Goal: Task Accomplishment & Management: Use online tool/utility

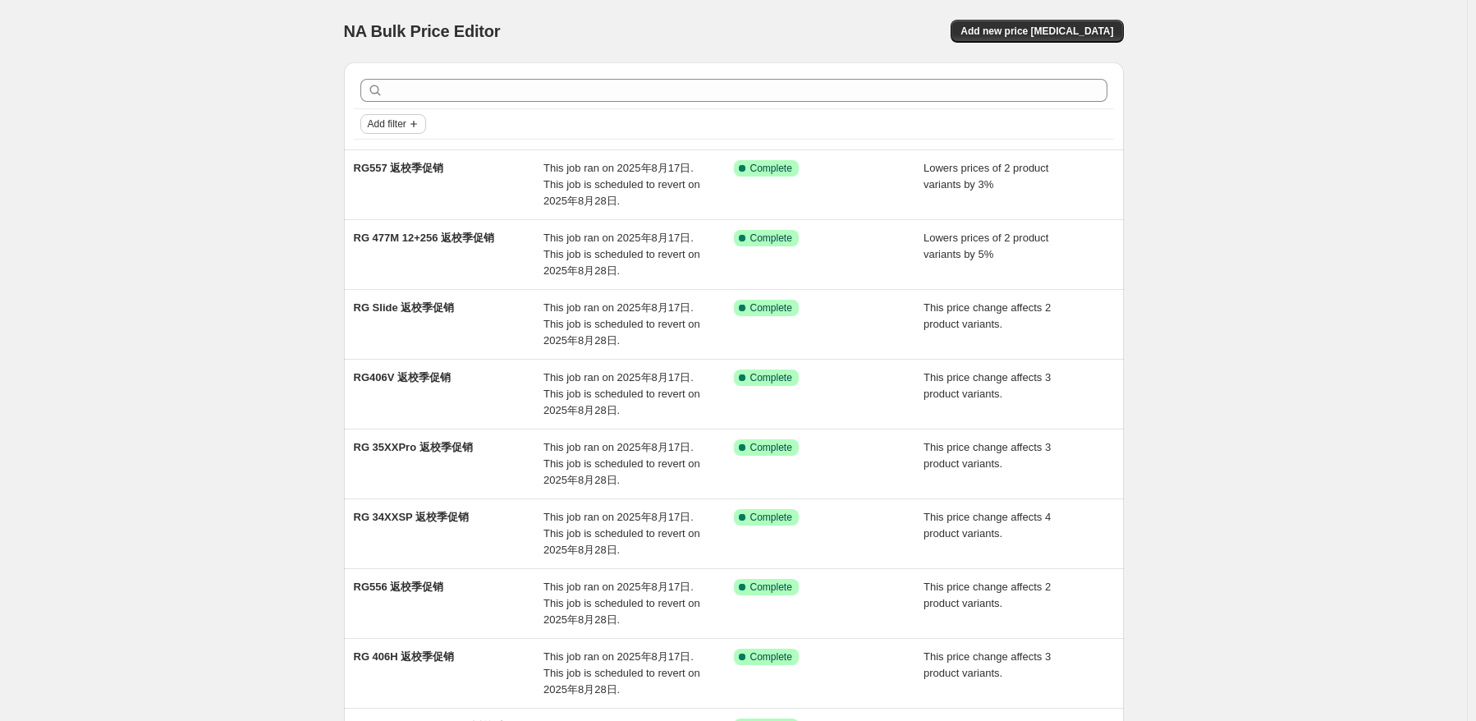
click at [392, 129] on span "Add filter" at bounding box center [387, 123] width 39 height 13
click at [1225, 195] on div "NA Bulk Price Editor. This page is ready NA Bulk Price Editor Add new price [ME…" at bounding box center [733, 505] width 1467 height 1010
click at [1076, 31] on span "Add new price [MEDICAL_DATA]" at bounding box center [1037, 31] width 153 height 13
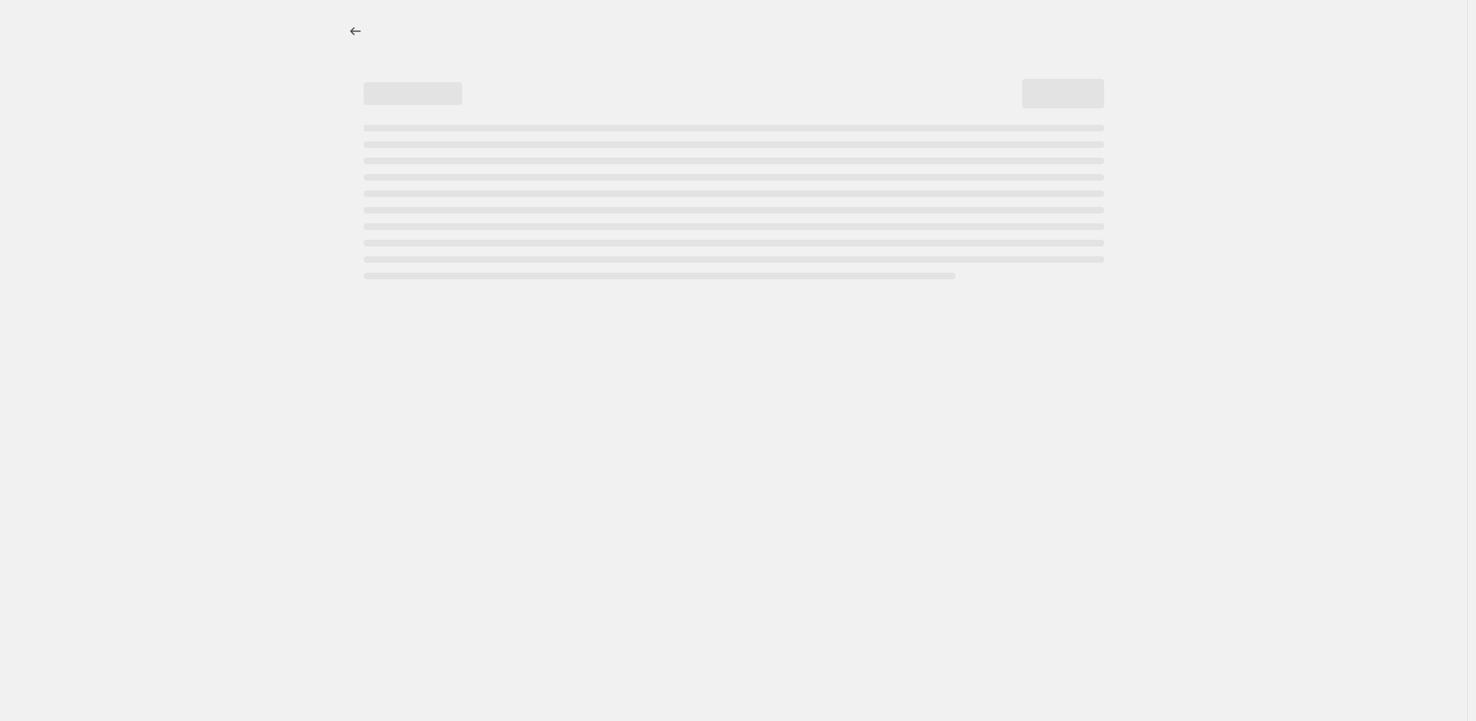
select select "percentage"
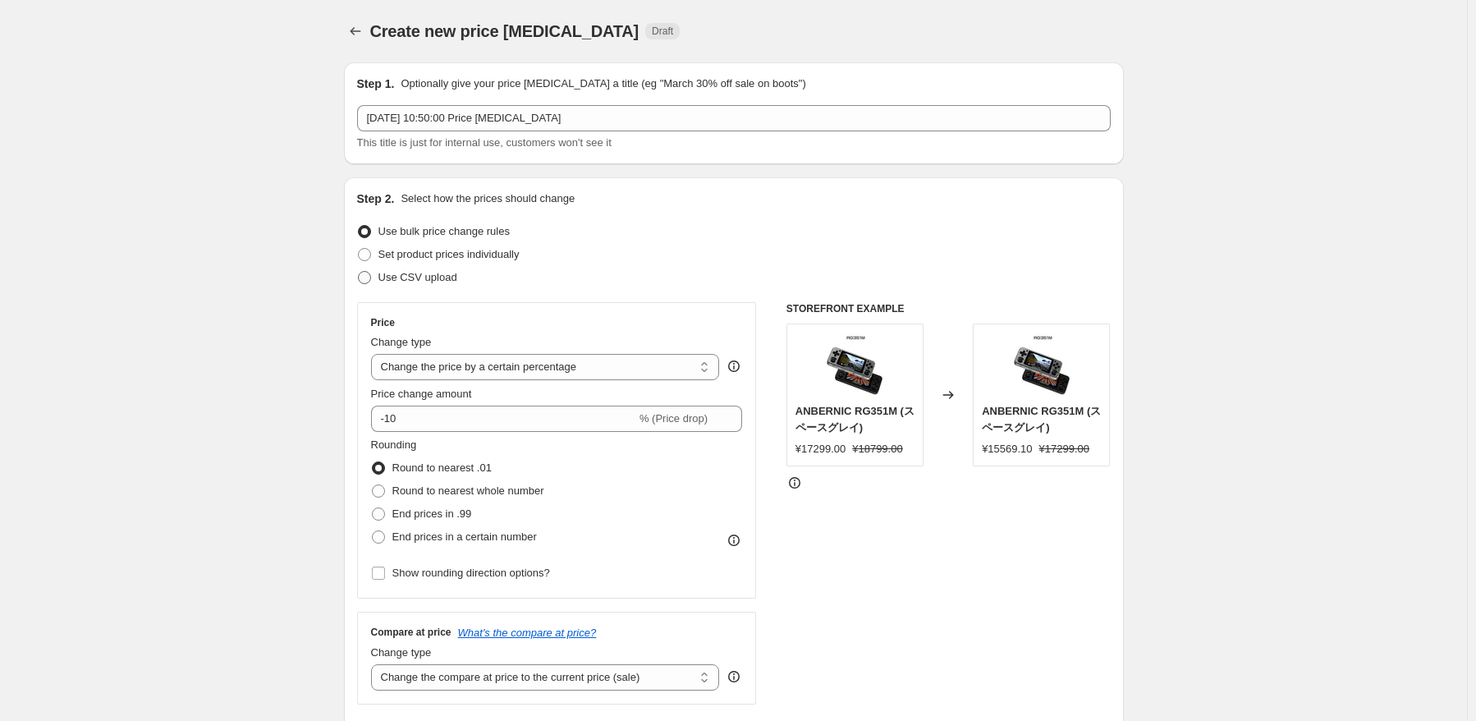
click at [420, 278] on span "Use CSV upload" at bounding box center [418, 277] width 79 height 12
click at [359, 272] on input "Use CSV upload" at bounding box center [358, 271] width 1 height 1
radio input "true"
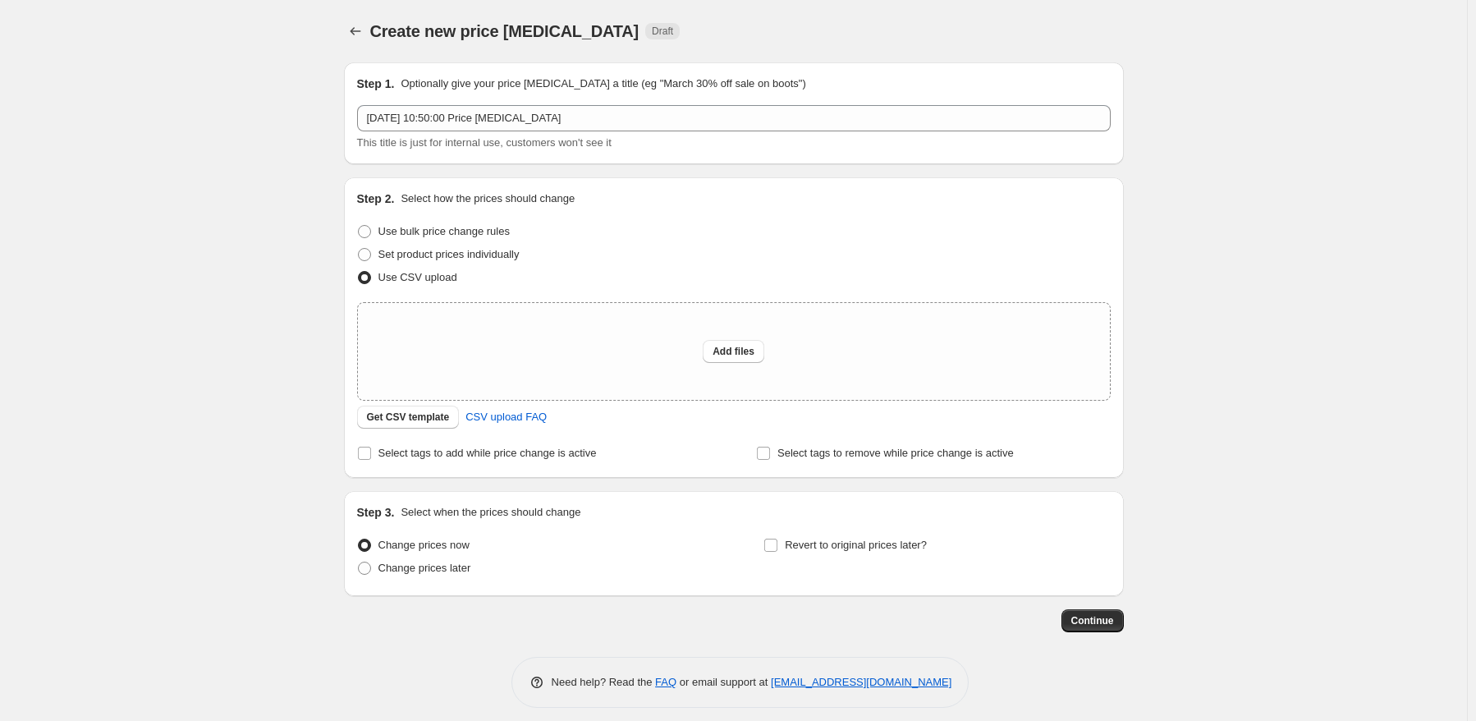
scroll to position [11, 0]
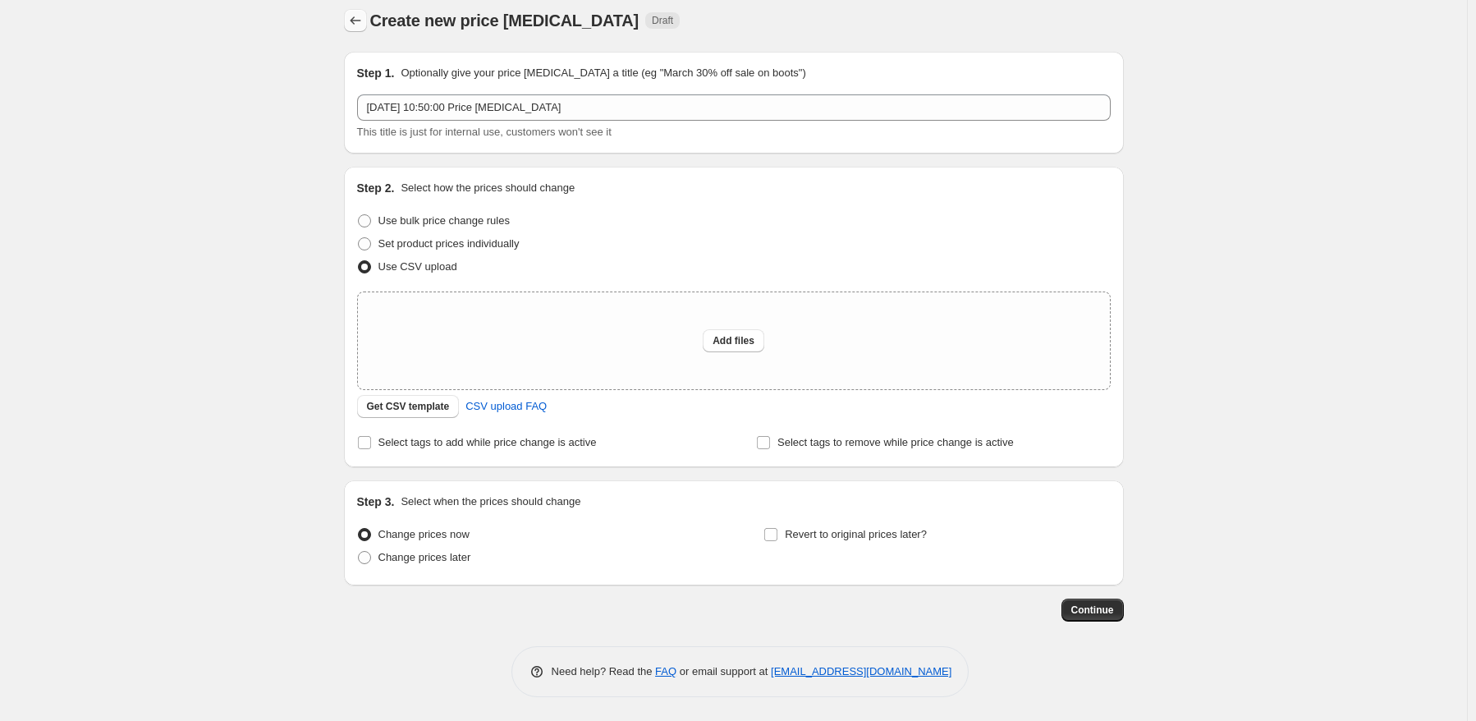
click at [367, 16] on button "Price change jobs" at bounding box center [355, 20] width 23 height 23
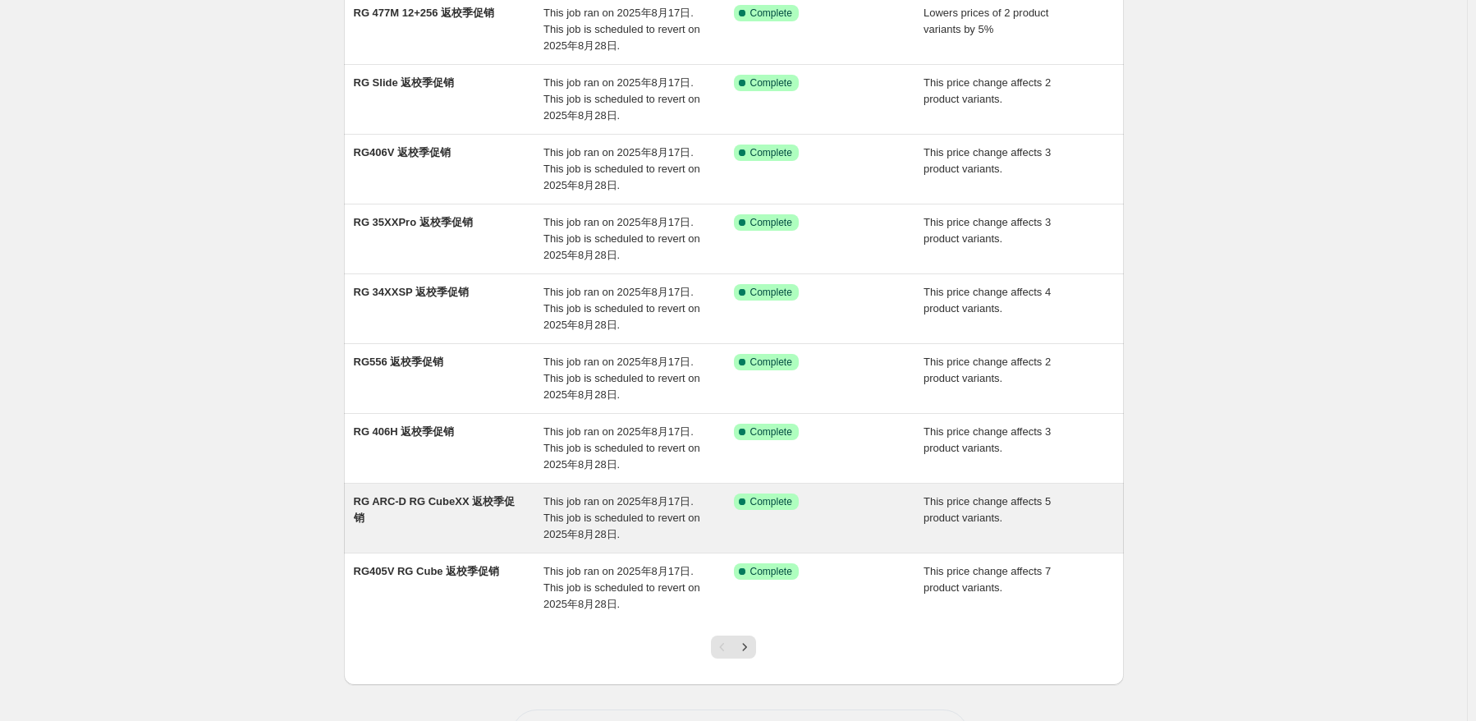
scroll to position [286, 0]
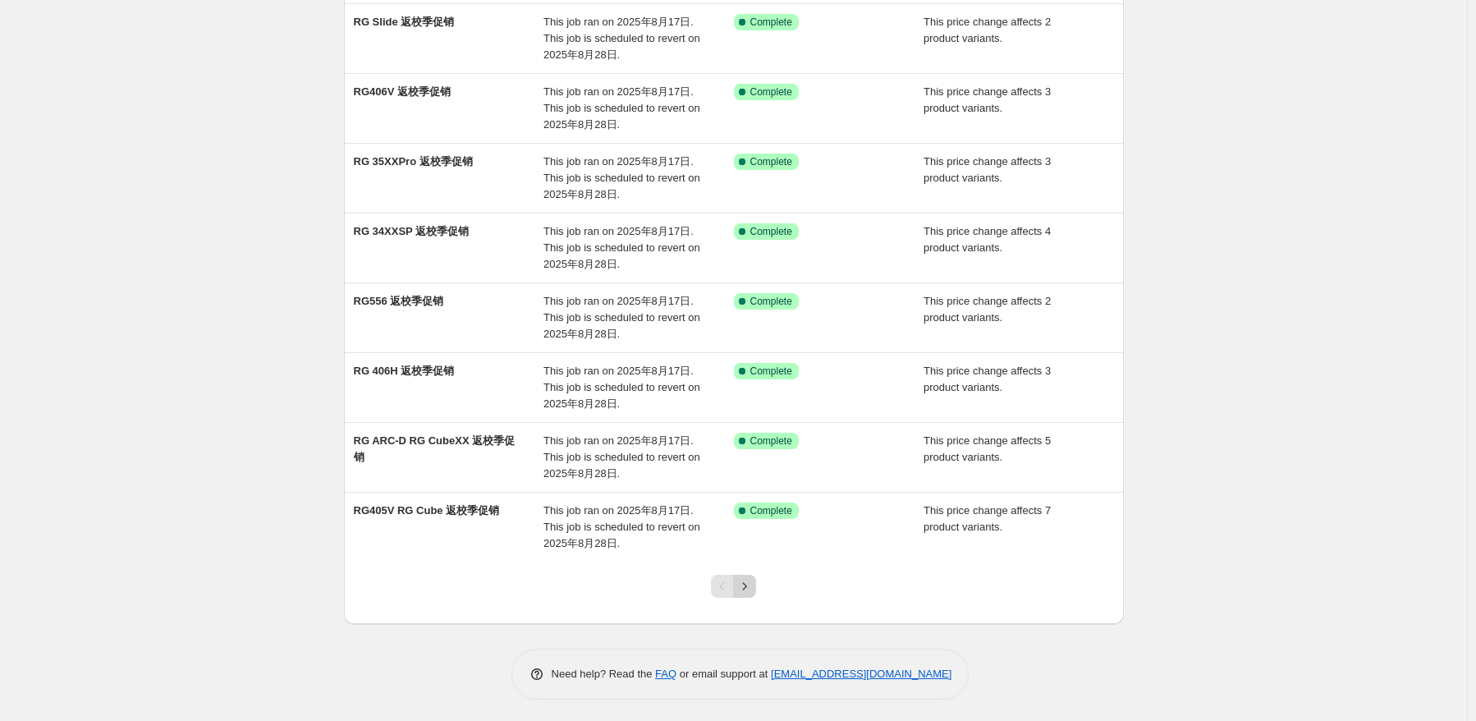
click at [746, 581] on icon "Next" at bounding box center [745, 586] width 16 height 16
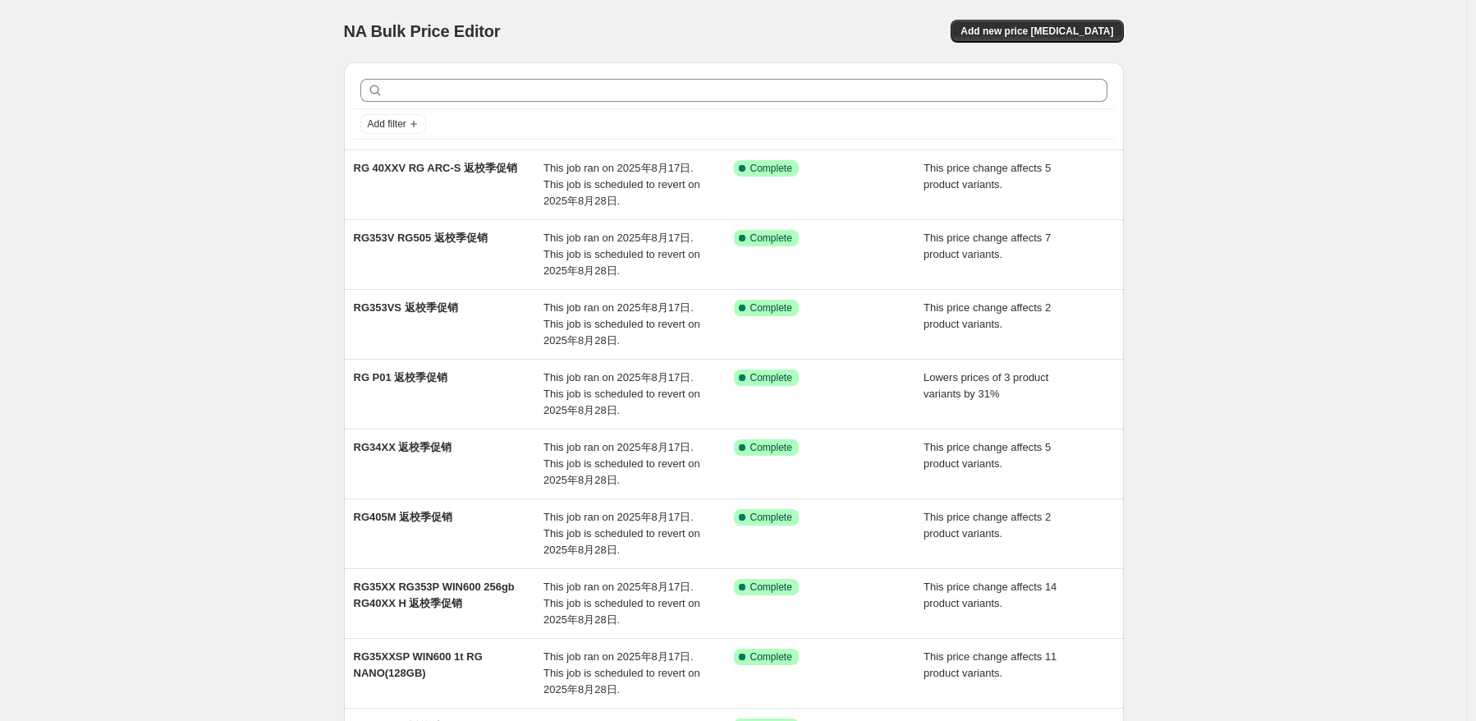
click at [643, 227] on div "RG353V RG505 返校季促销 This job ran on [DATE]. This job is scheduled to revert on […" at bounding box center [734, 254] width 780 height 69
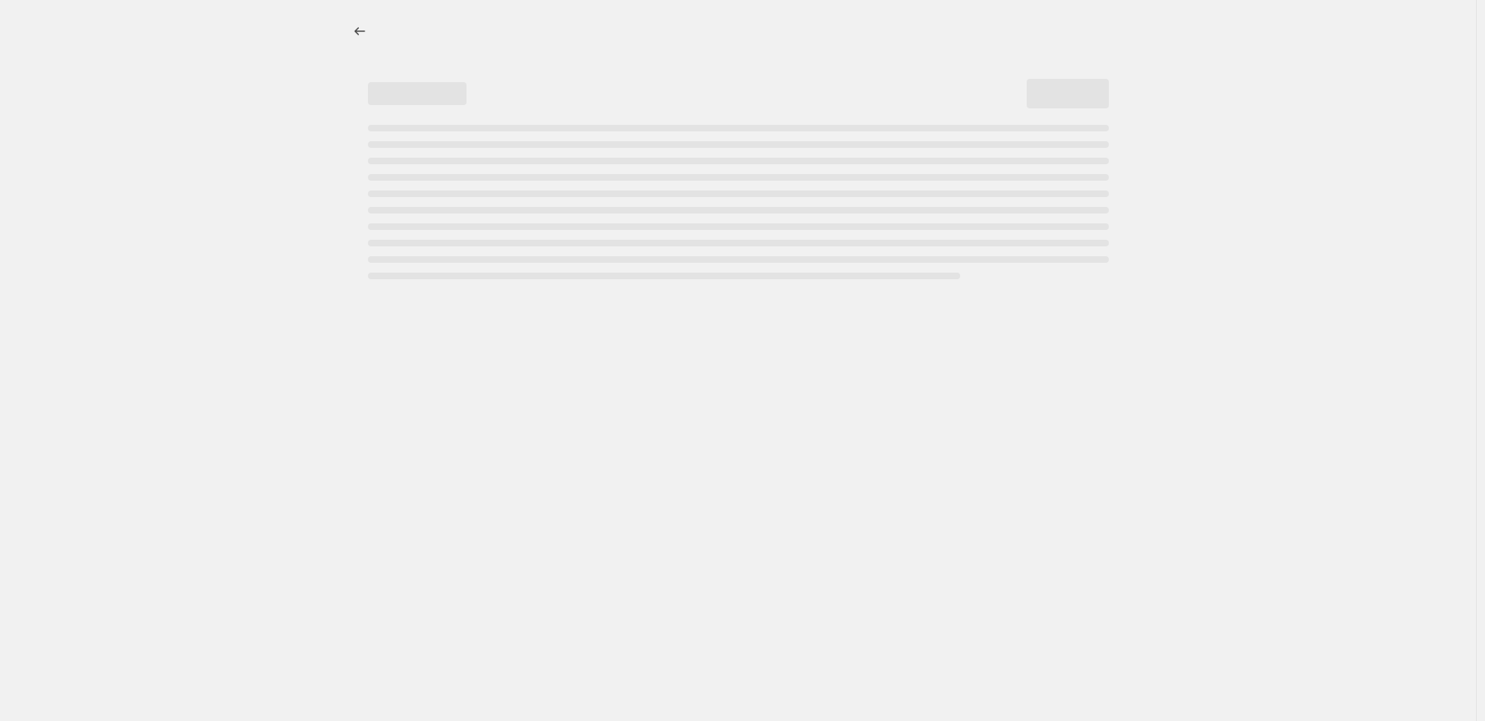
select select "pcap"
select select "no_change"
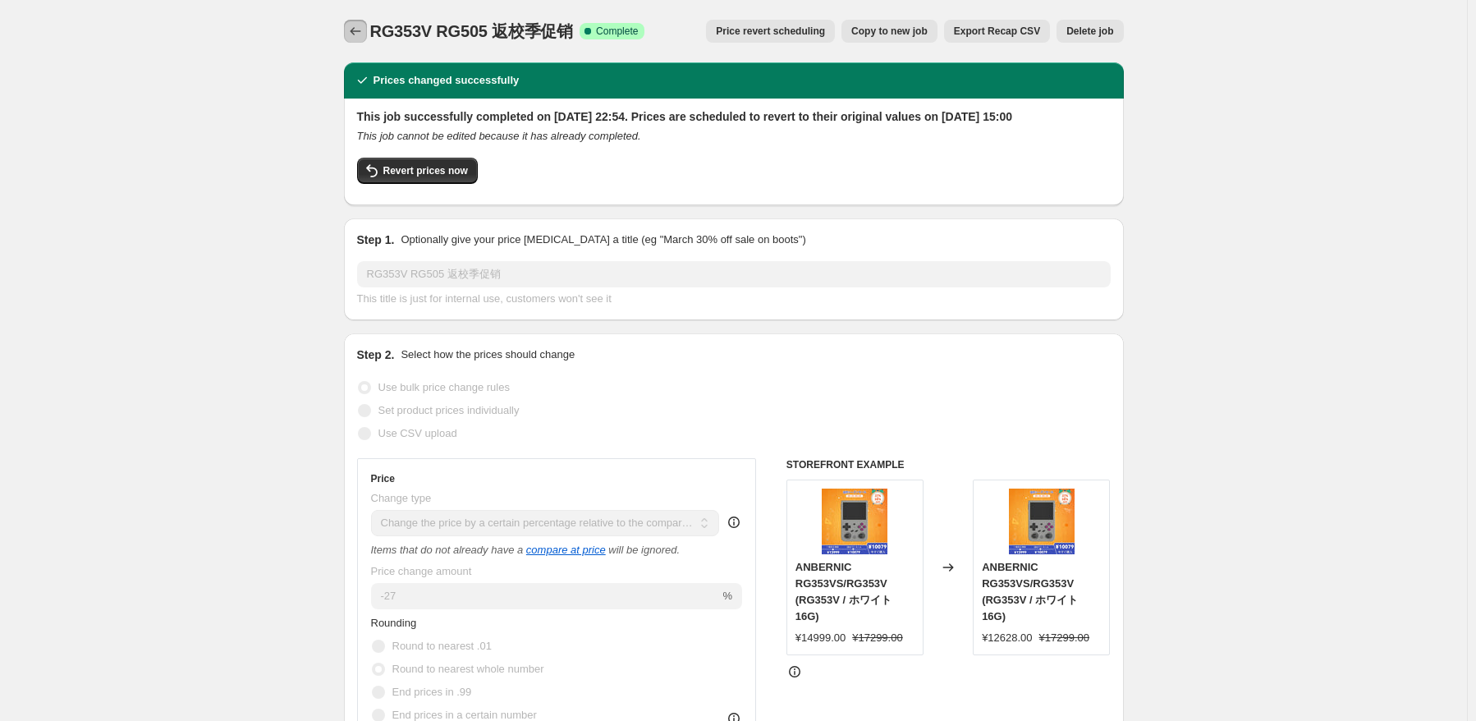
click at [350, 37] on button "Price change jobs" at bounding box center [355, 31] width 23 height 23
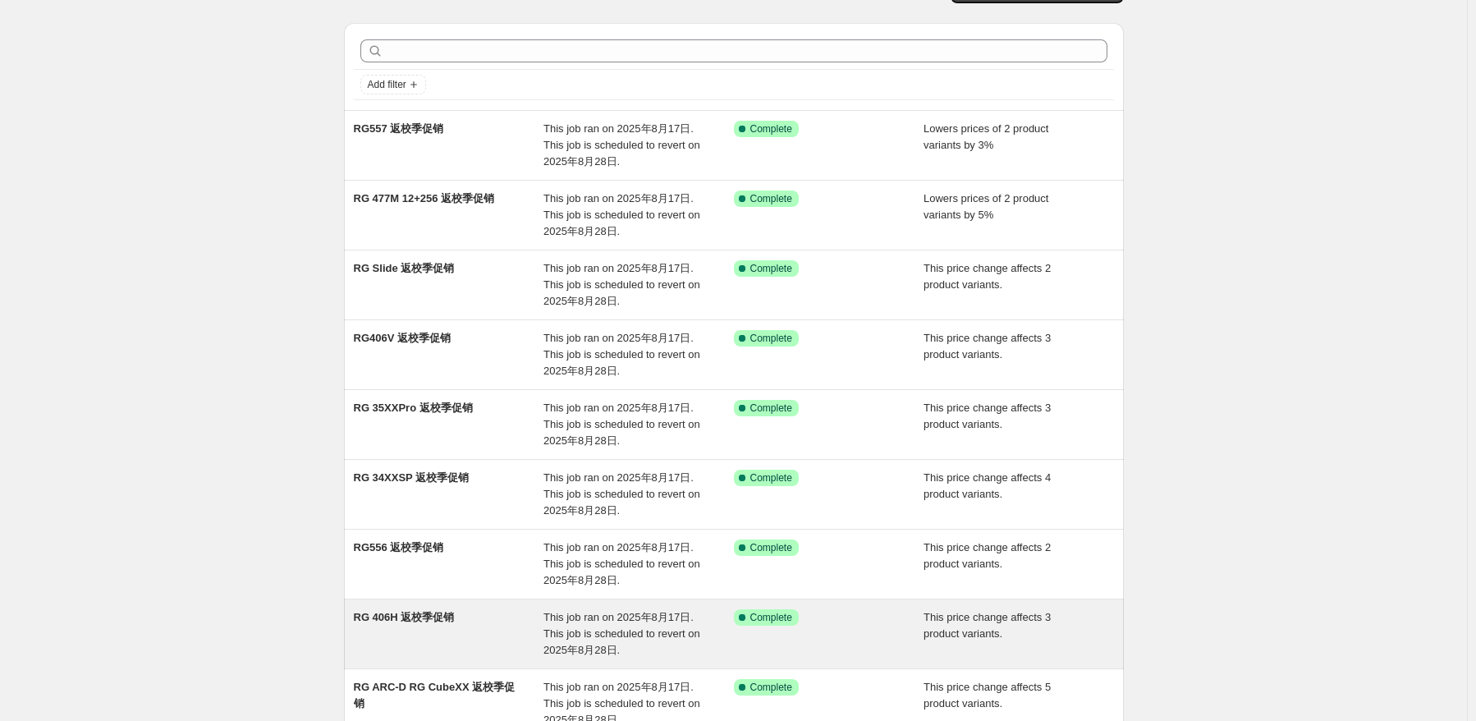
scroll to position [286, 0]
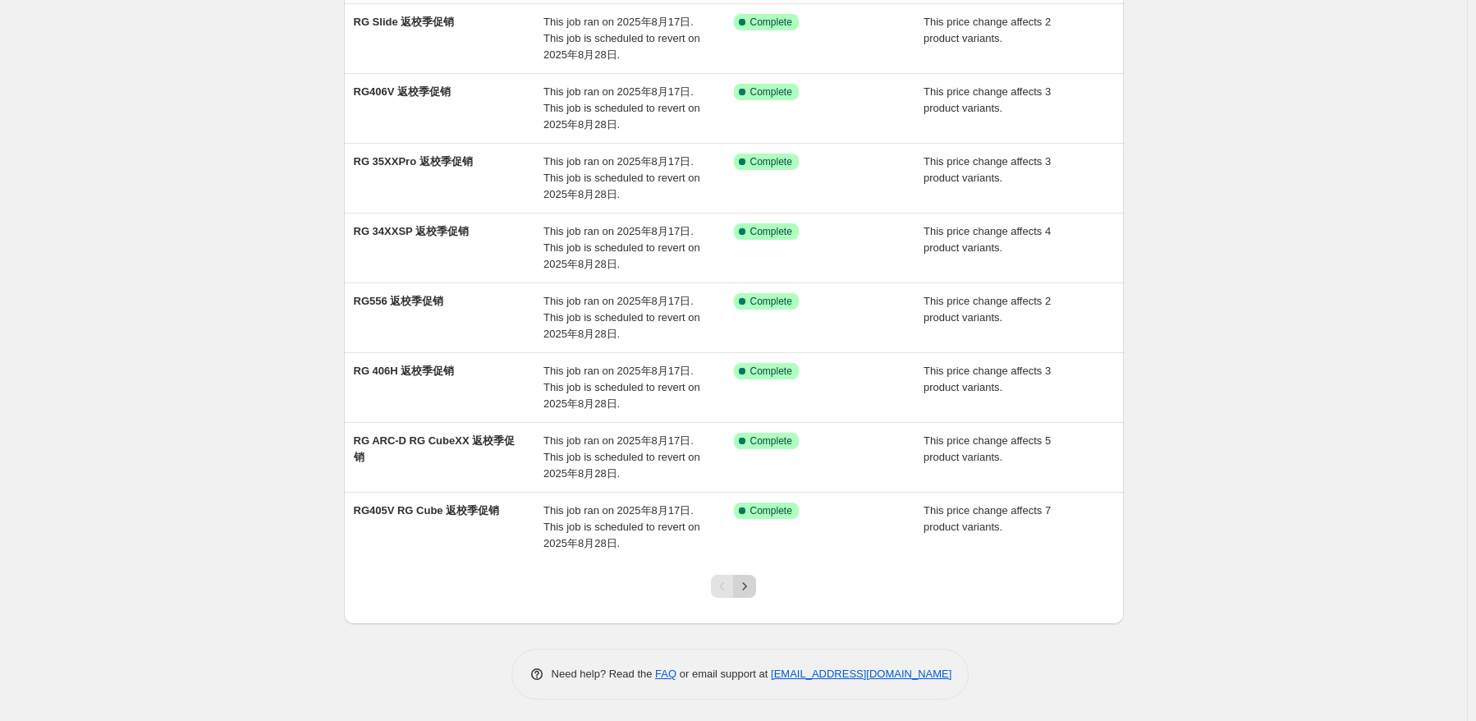
click at [746, 578] on icon "Next" at bounding box center [745, 586] width 16 height 16
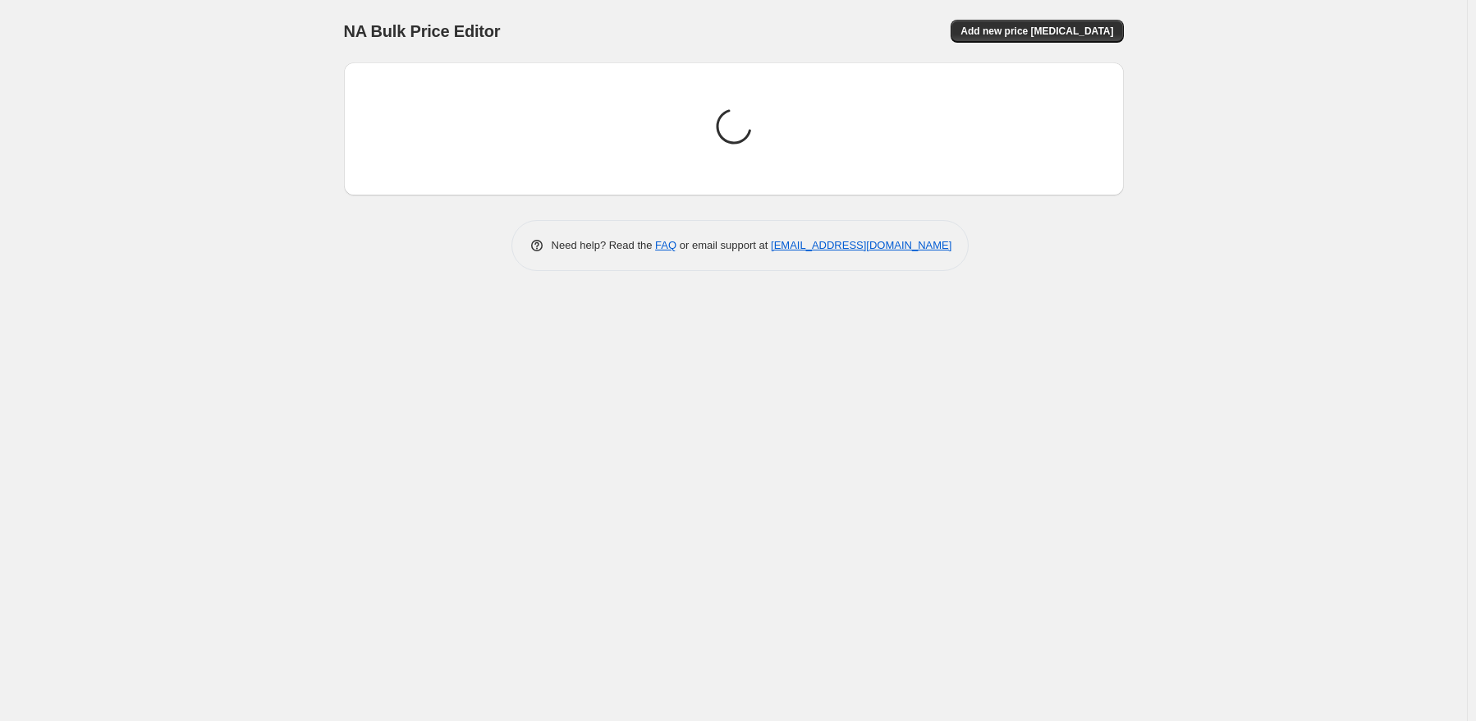
scroll to position [0, 0]
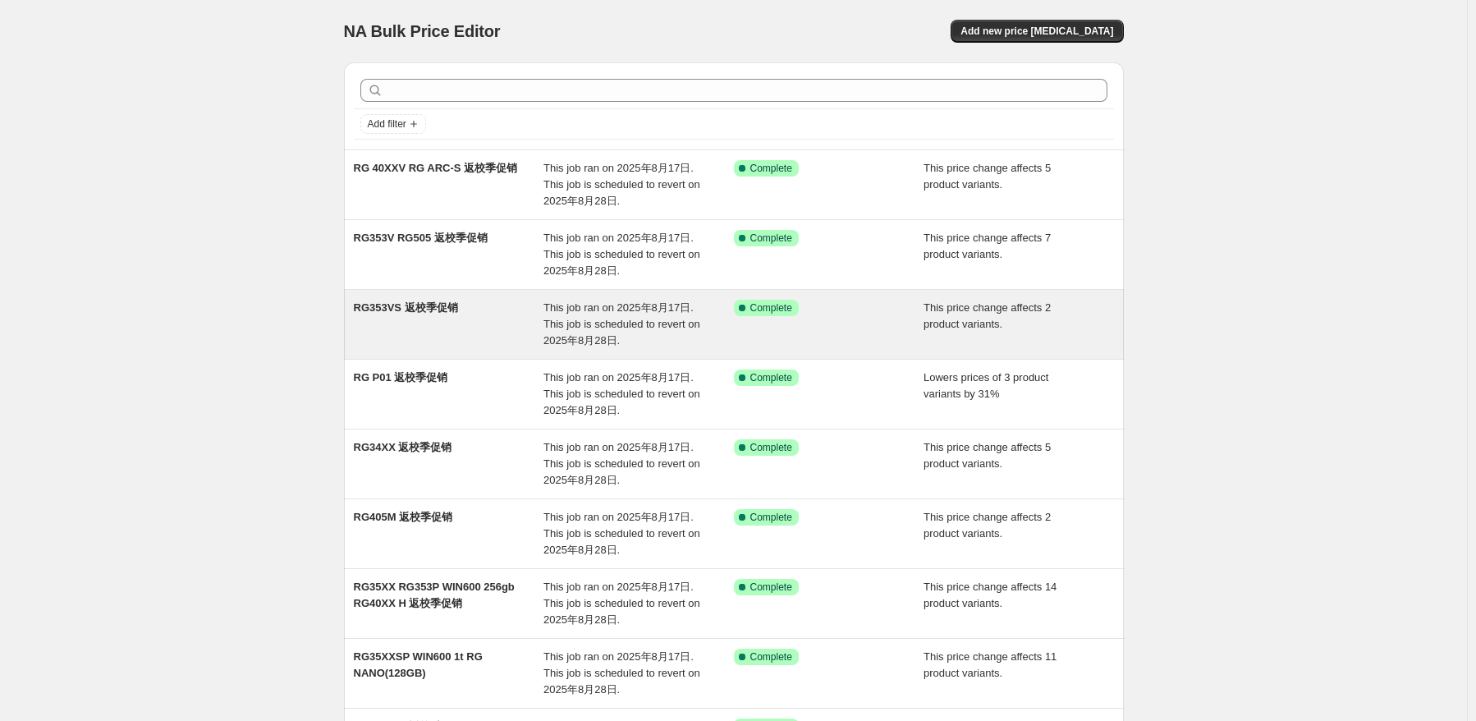
click at [611, 318] on span "This job ran on 2025年8月17日. This job is scheduled to revert on 2025年8月28日." at bounding box center [622, 323] width 157 height 45
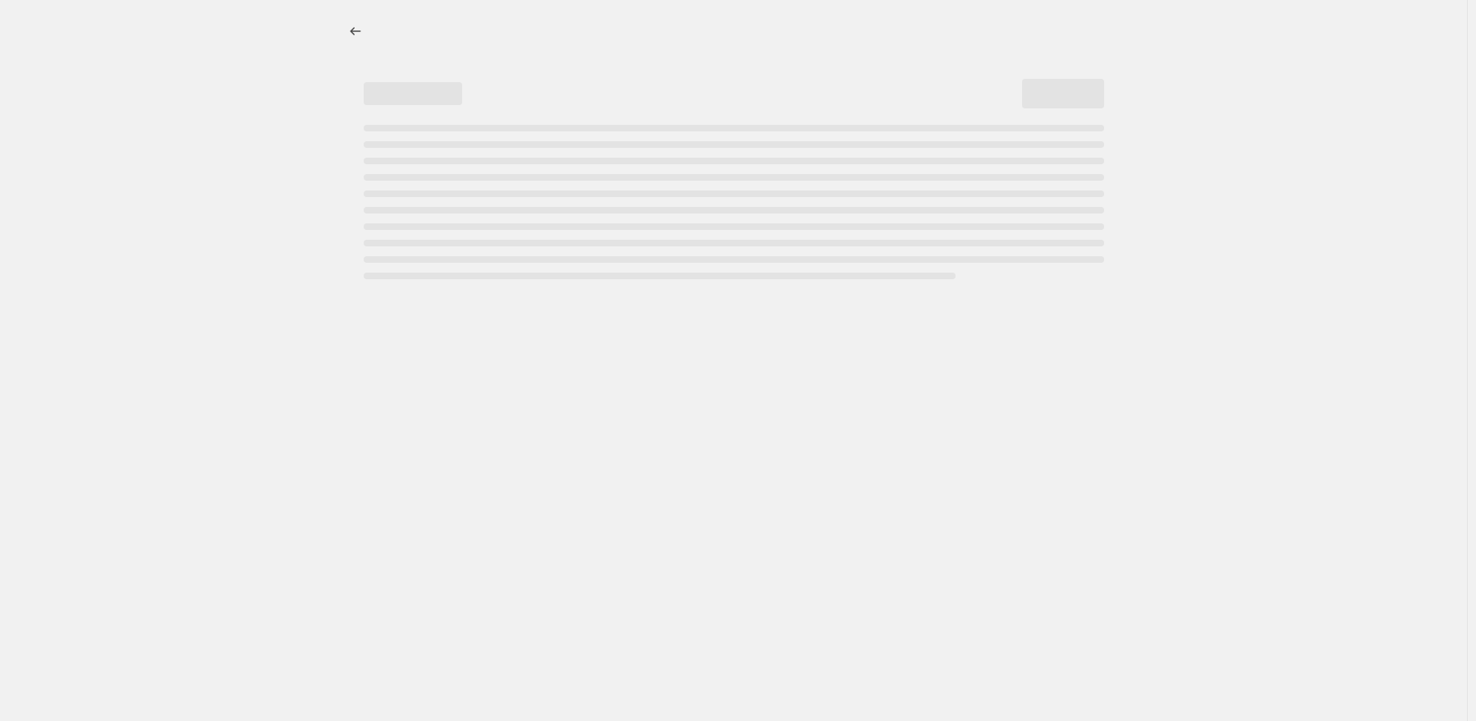
select select "pcap"
select select "no_change"
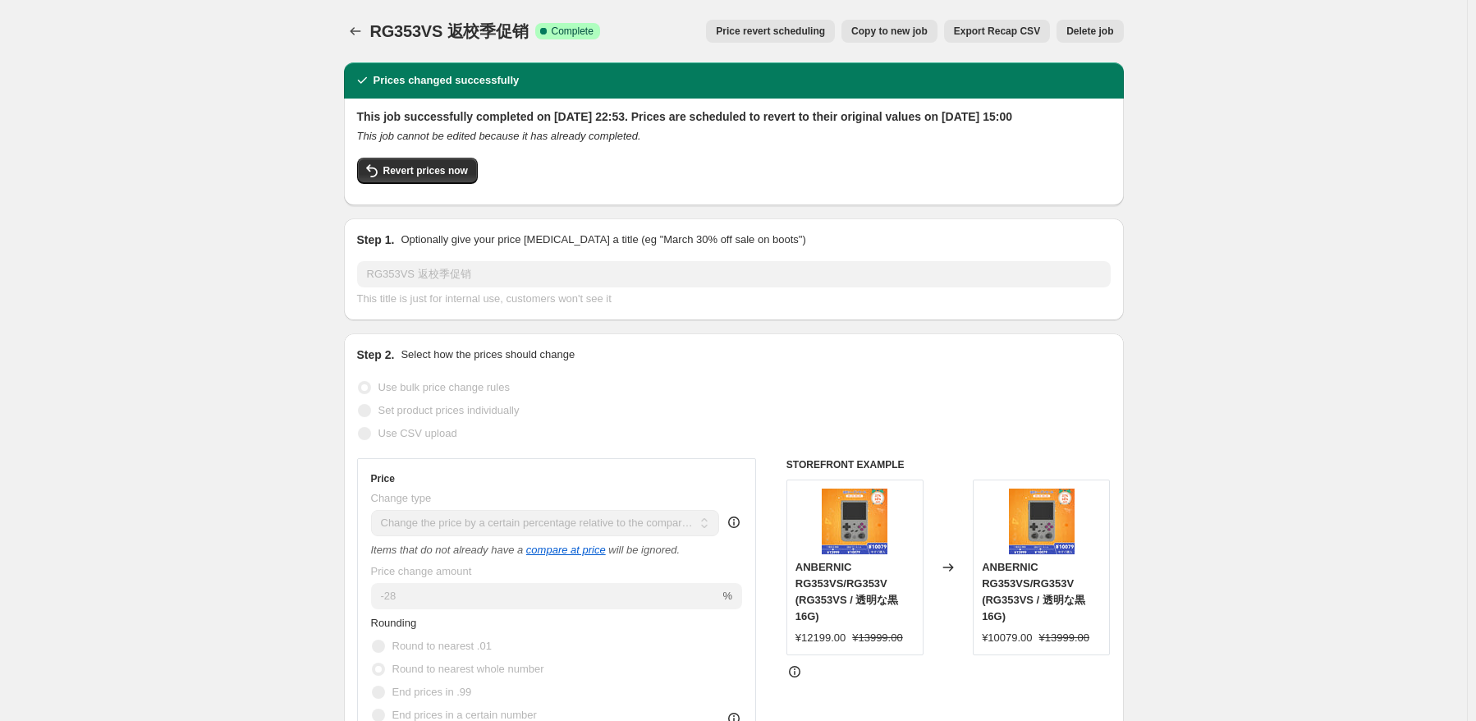
click at [356, 40] on button "Price change jobs" at bounding box center [355, 31] width 23 height 23
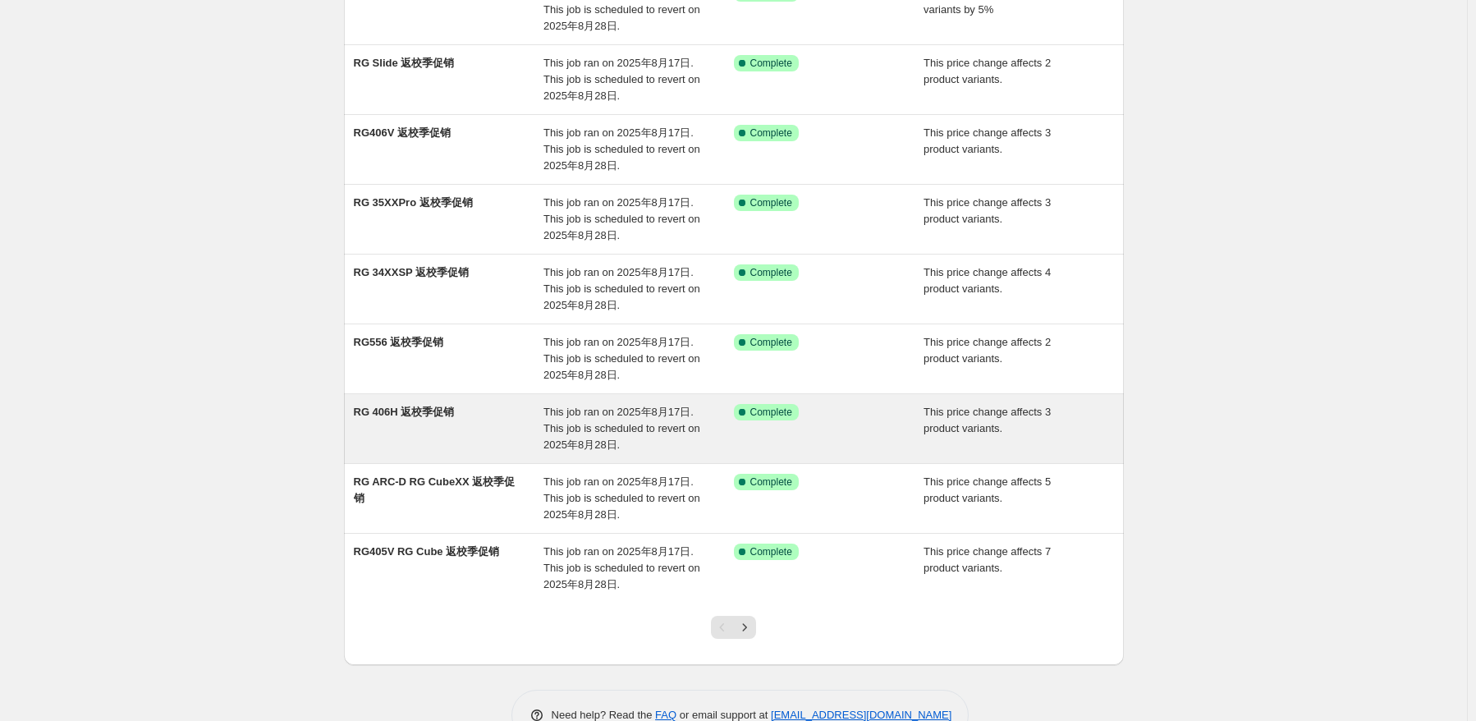
scroll to position [286, 0]
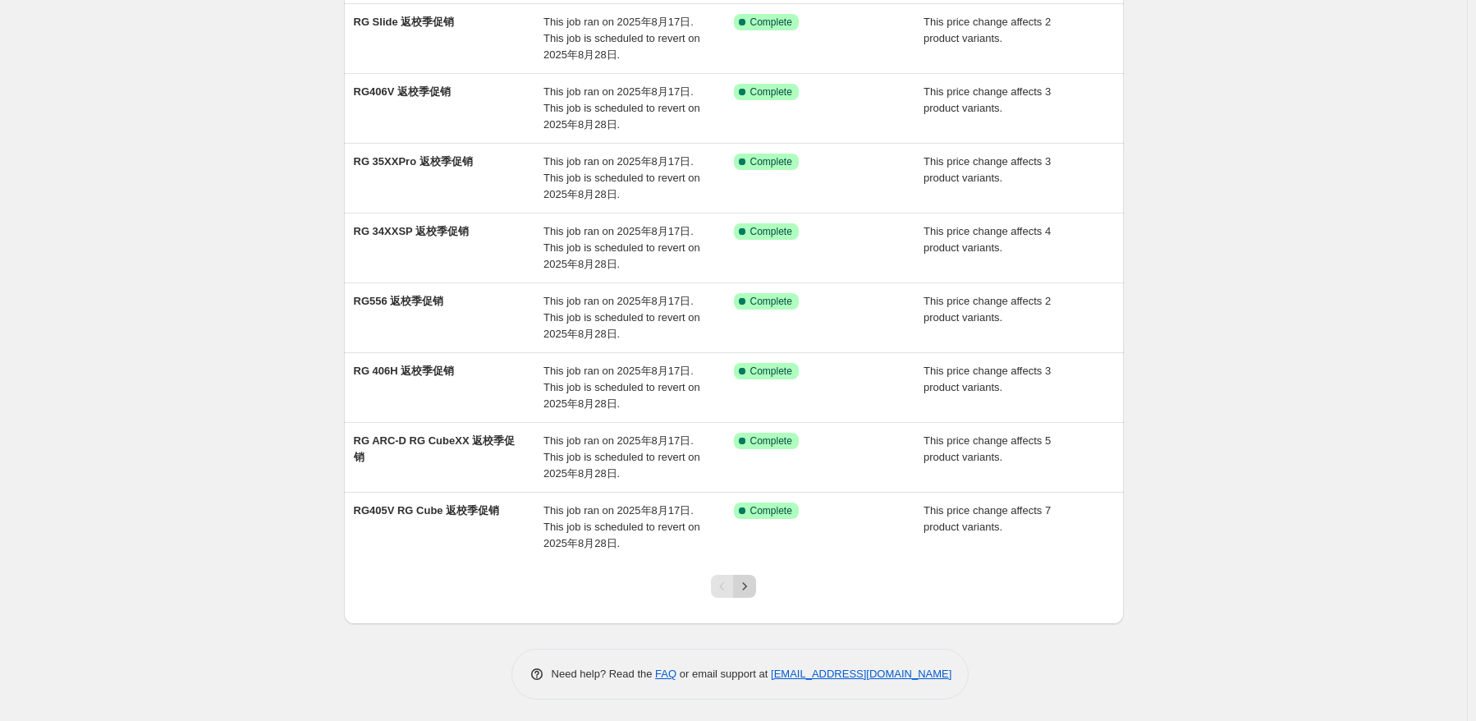
click at [756, 586] on button "Next" at bounding box center [744, 586] width 23 height 23
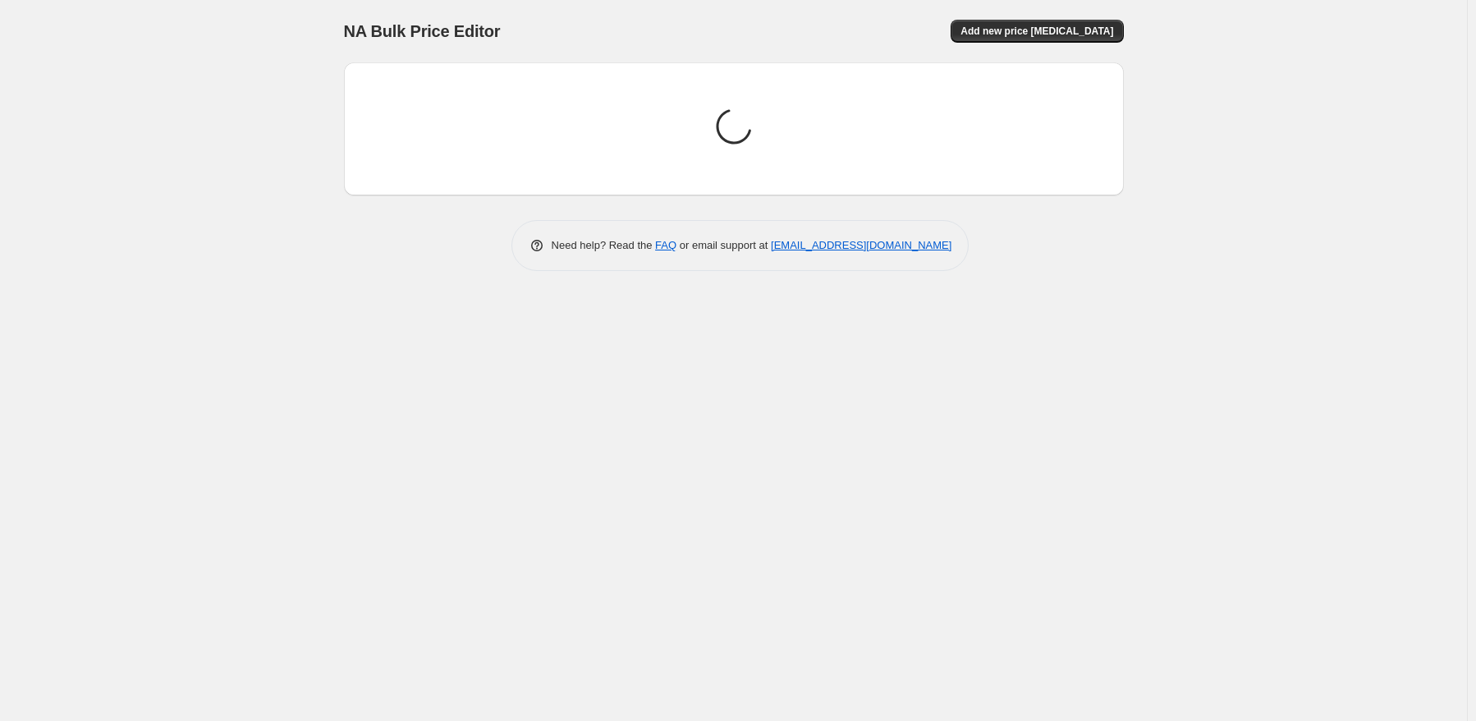
scroll to position [0, 0]
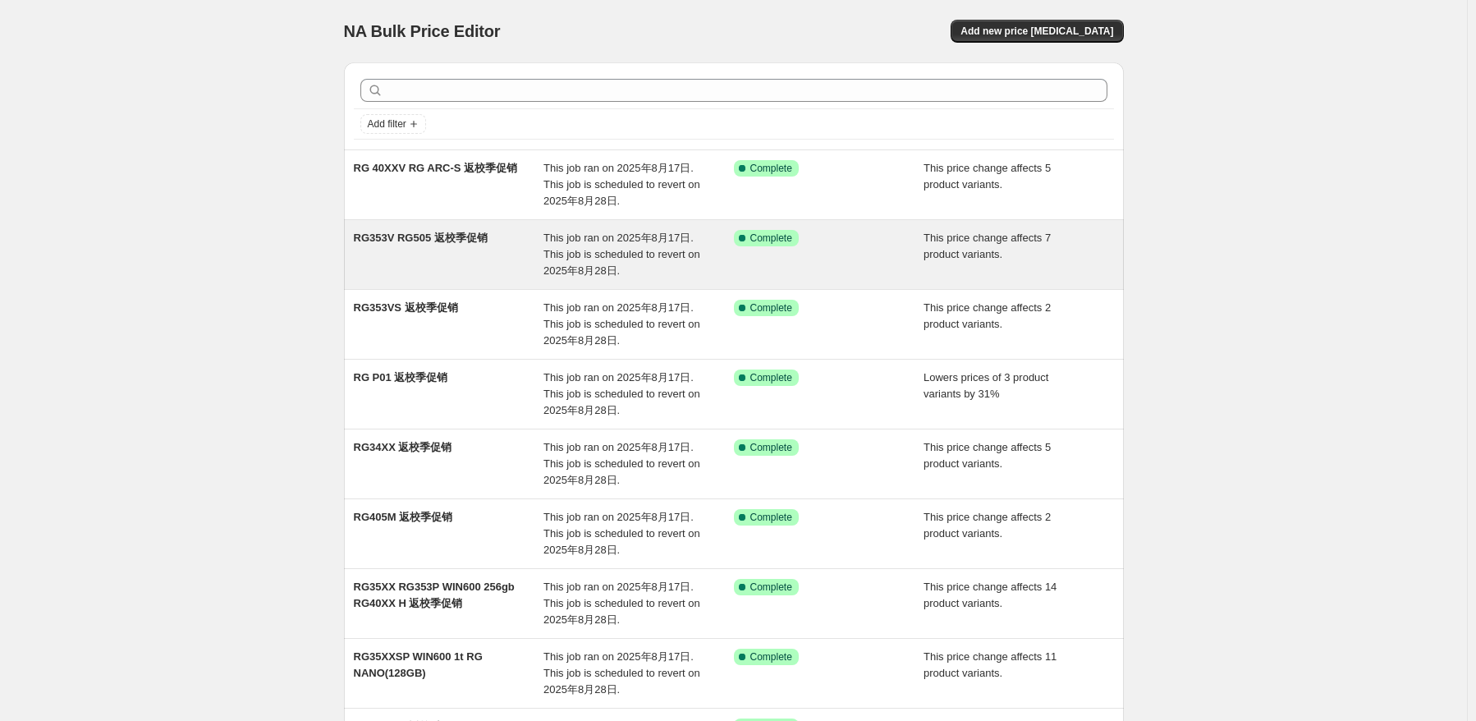
click at [673, 273] on div "This job ran on 2025年8月17日. This job is scheduled to revert on 2025年8月28日." at bounding box center [639, 254] width 190 height 49
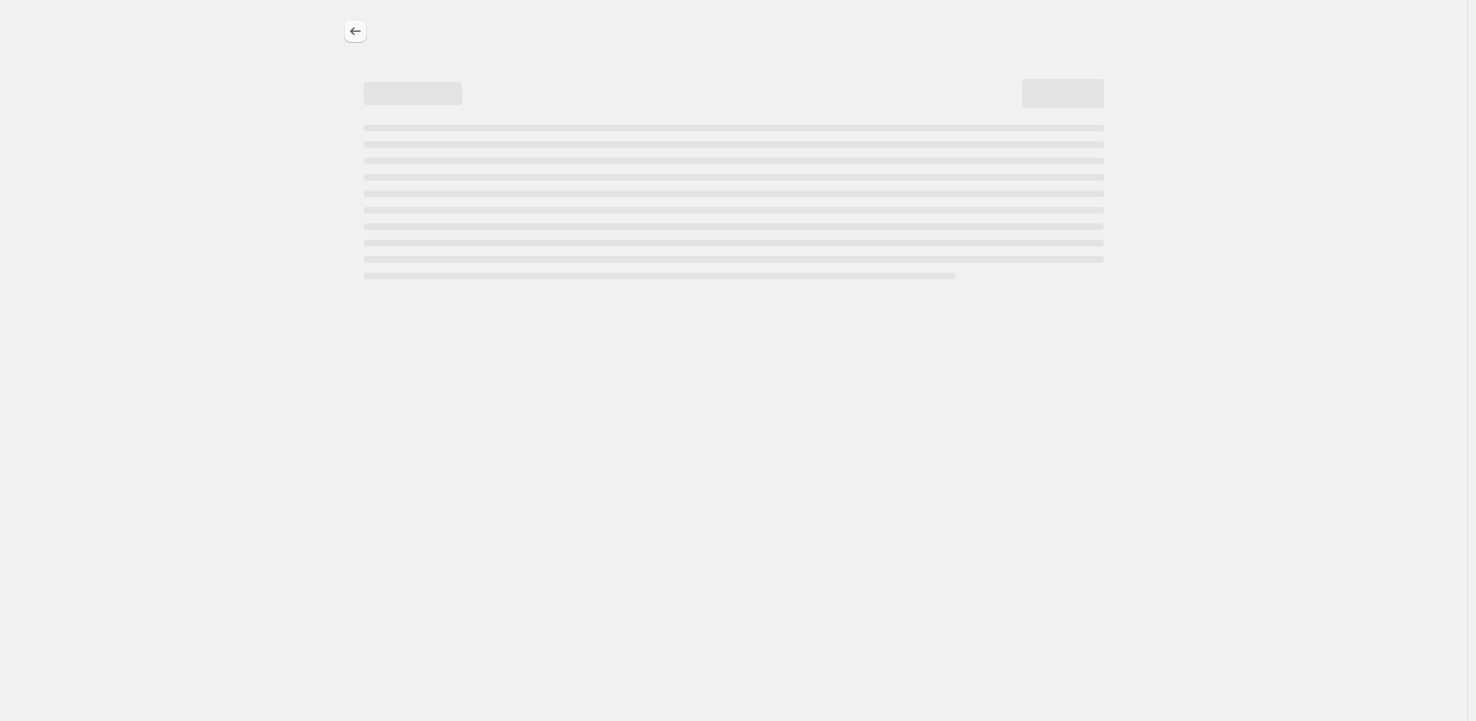
select select "pcap"
select select "no_change"
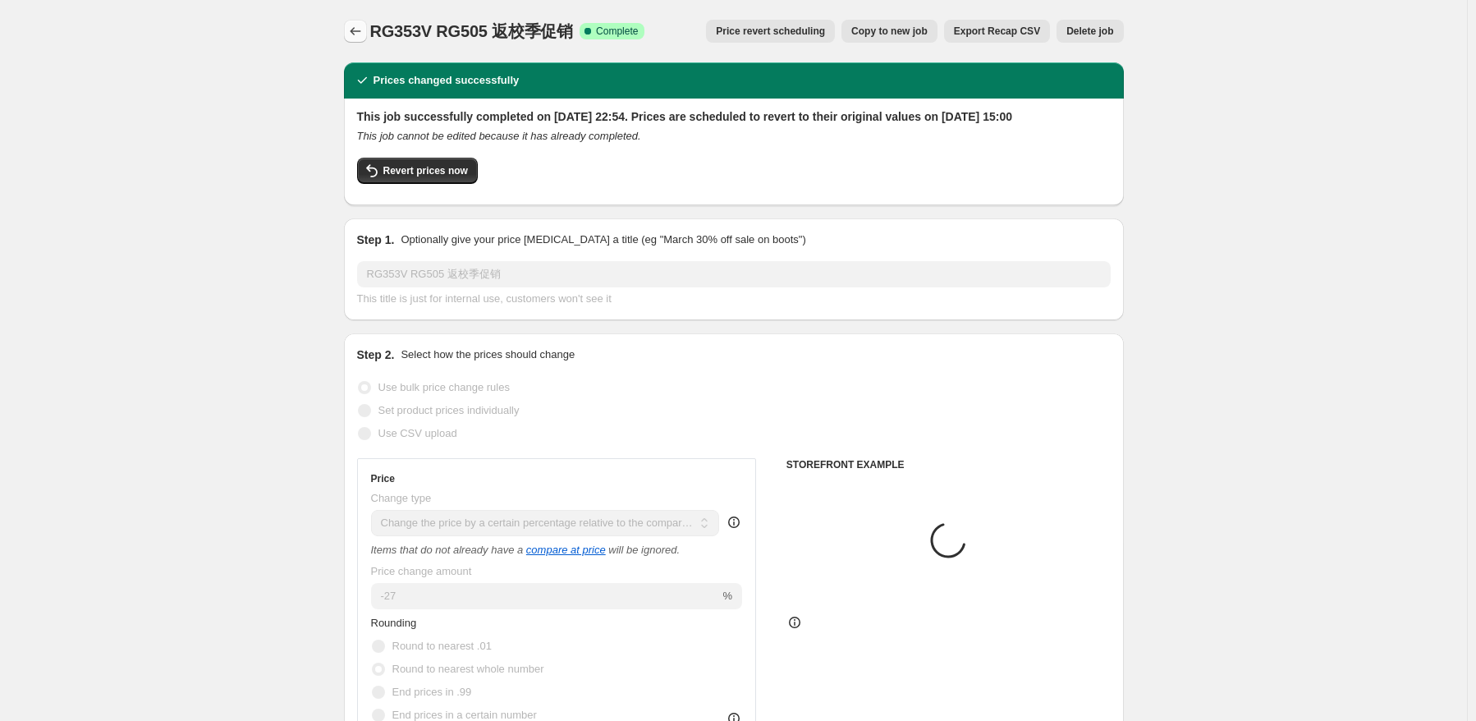
click at [361, 35] on icon "Price change jobs" at bounding box center [355, 31] width 16 height 16
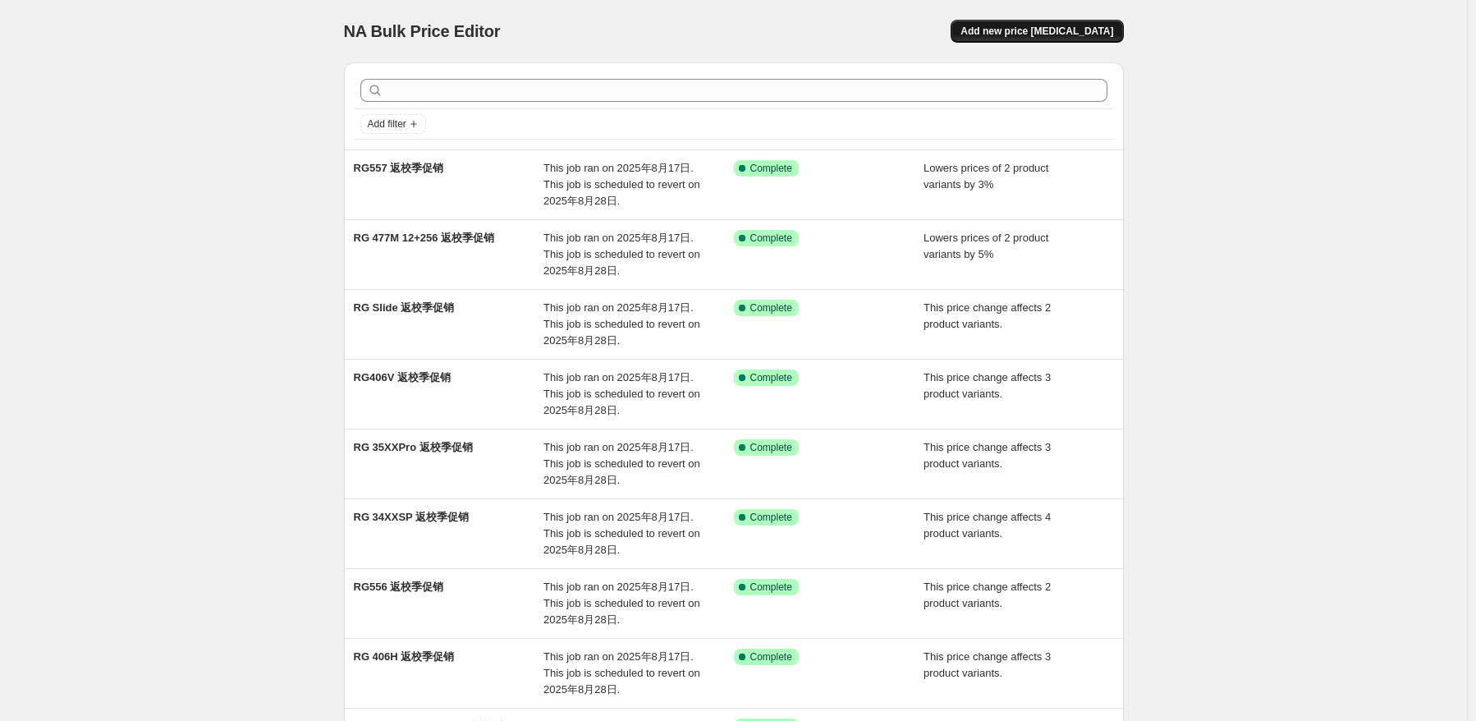
click at [1100, 32] on span "Add new price [MEDICAL_DATA]" at bounding box center [1037, 31] width 153 height 13
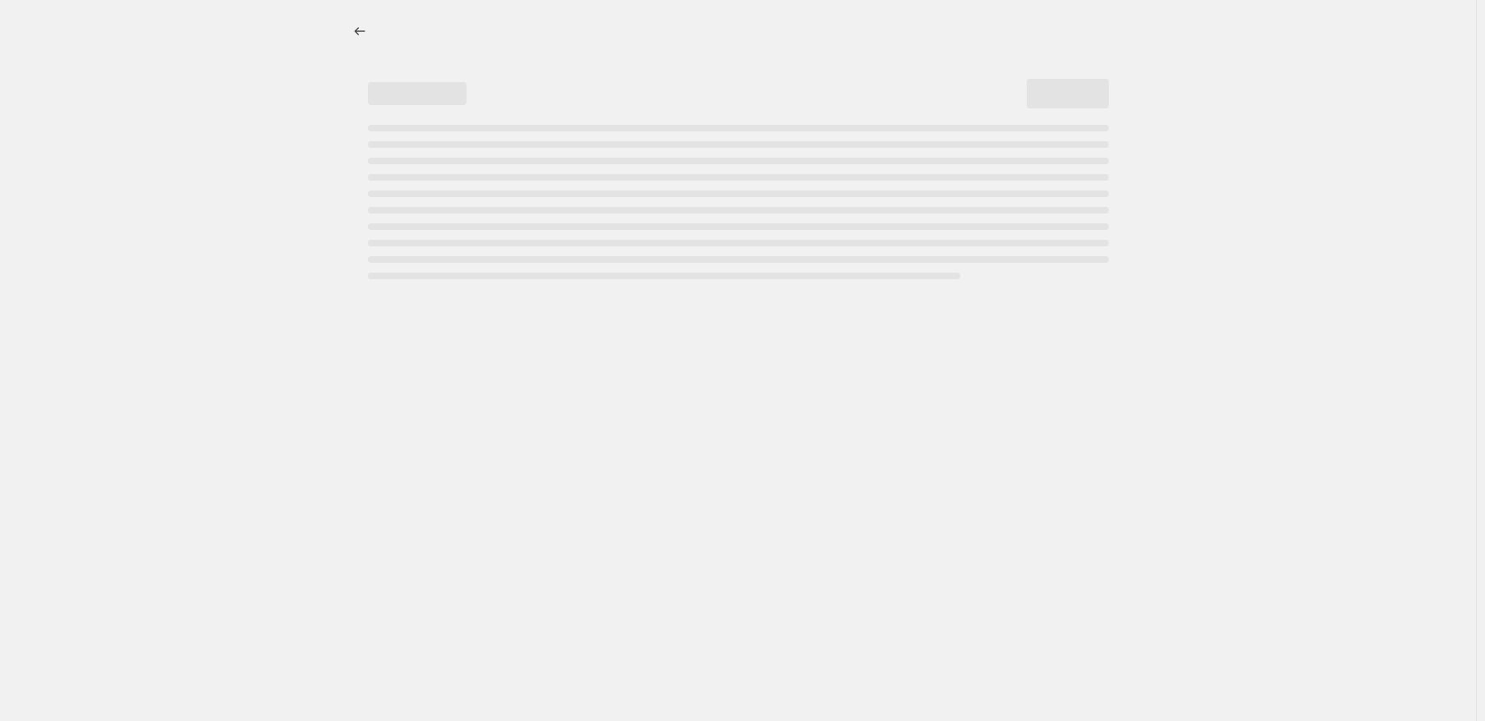
select select "percentage"
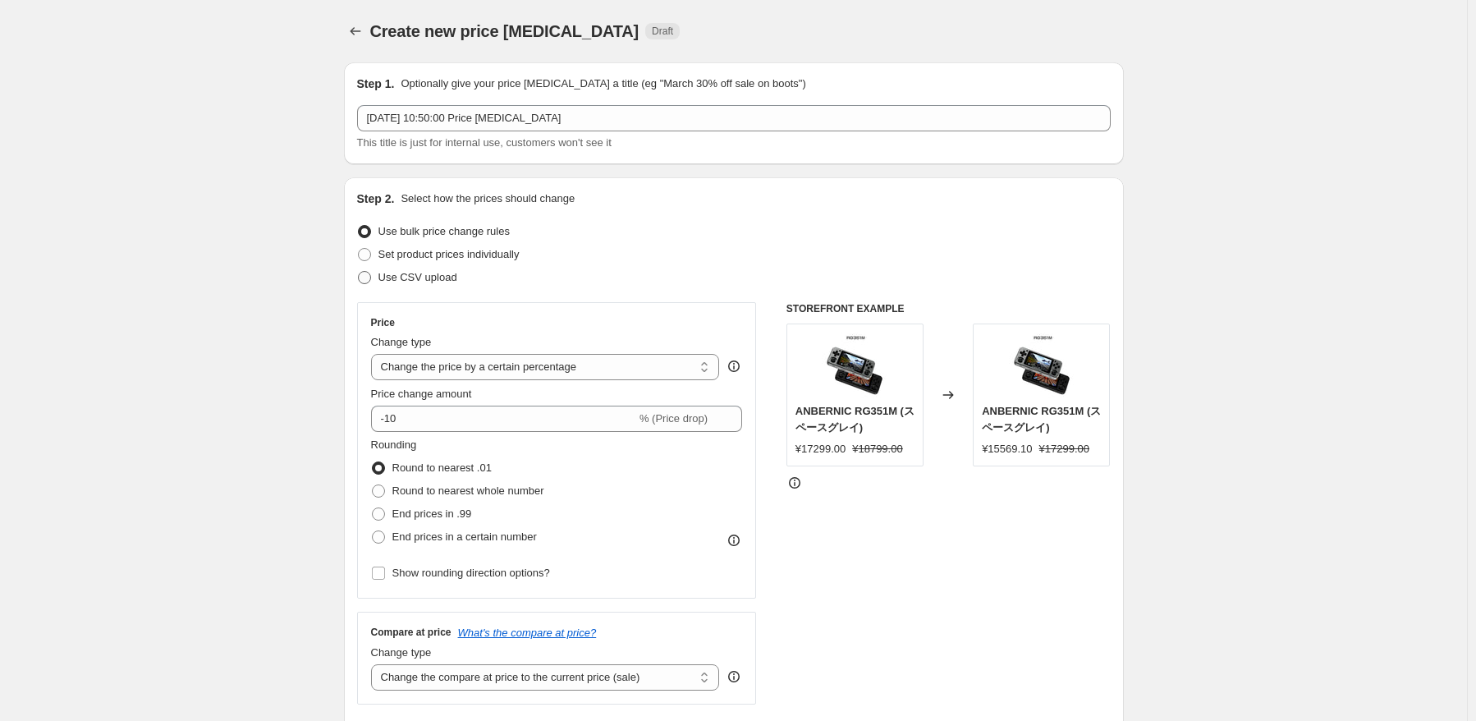
click at [418, 282] on span "Use CSV upload" at bounding box center [418, 277] width 79 height 12
click at [359, 272] on input "Use CSV upload" at bounding box center [358, 271] width 1 height 1
radio input "true"
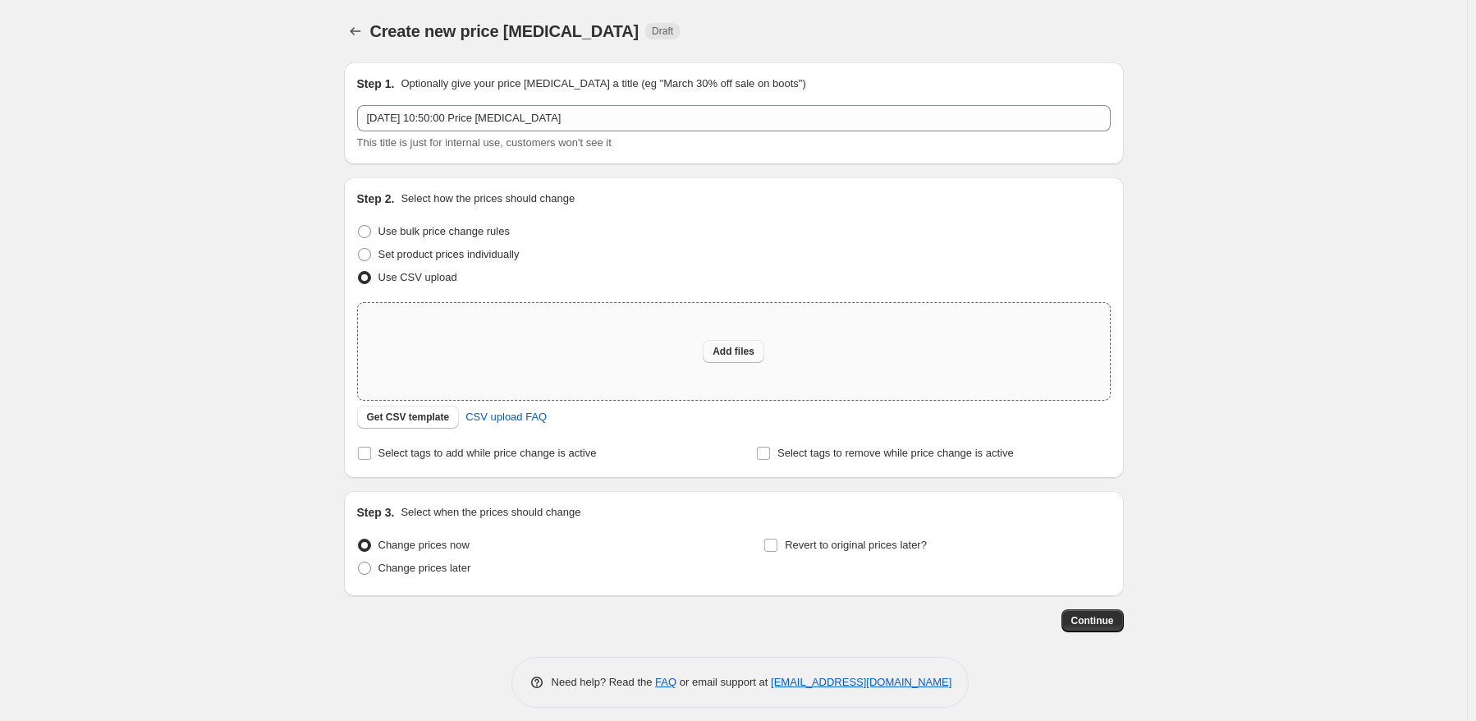
click at [746, 355] on span "Add files" at bounding box center [734, 351] width 42 height 13
type input "C:\fakepath\K1012.csv"
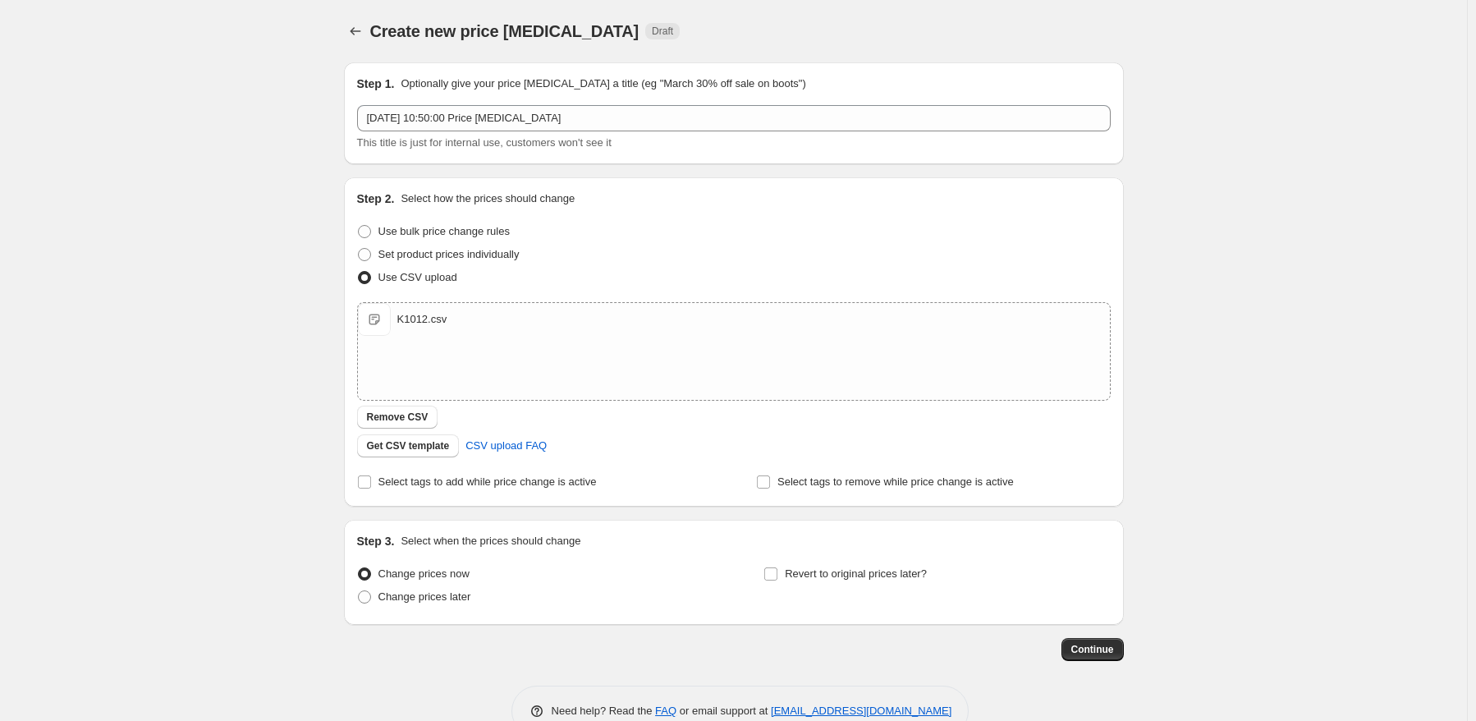
scroll to position [39, 0]
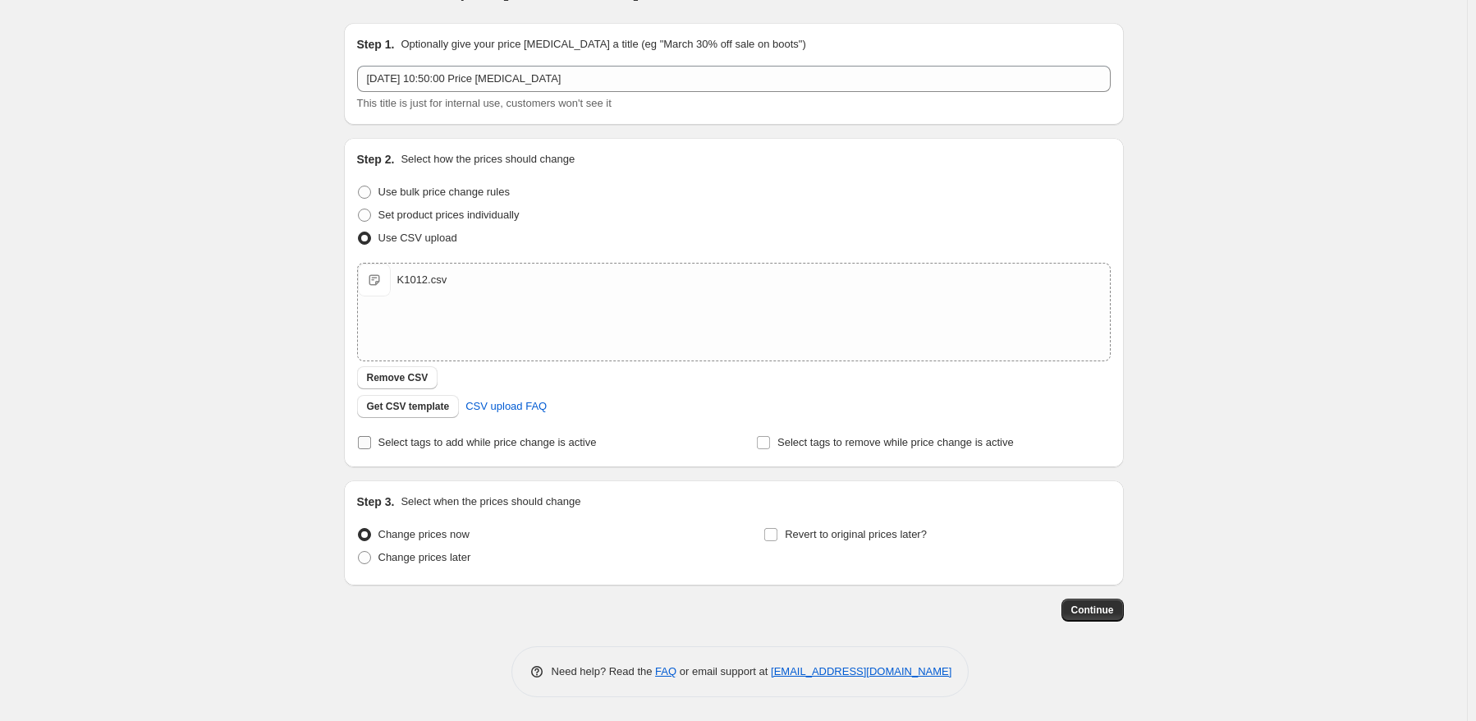
click at [539, 437] on span "Select tags to add while price change is active" at bounding box center [488, 442] width 218 height 12
click at [371, 437] on input "Select tags to add while price change is active" at bounding box center [364, 442] width 13 height 13
checkbox input "true"
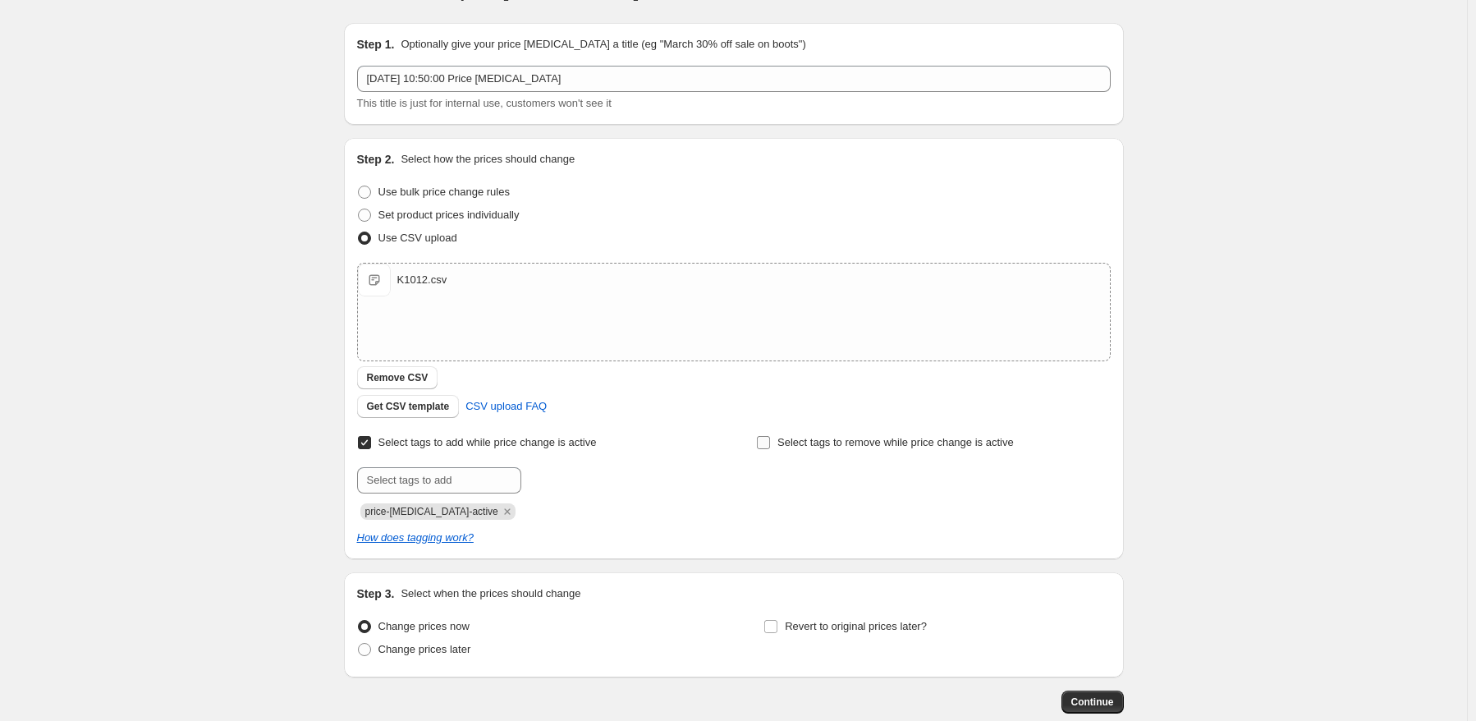
click at [858, 449] on span "Select tags to remove while price change is active" at bounding box center [896, 442] width 236 height 16
click at [770, 449] on input "Select tags to remove while price change is active" at bounding box center [763, 442] width 13 height 13
checkbox input "true"
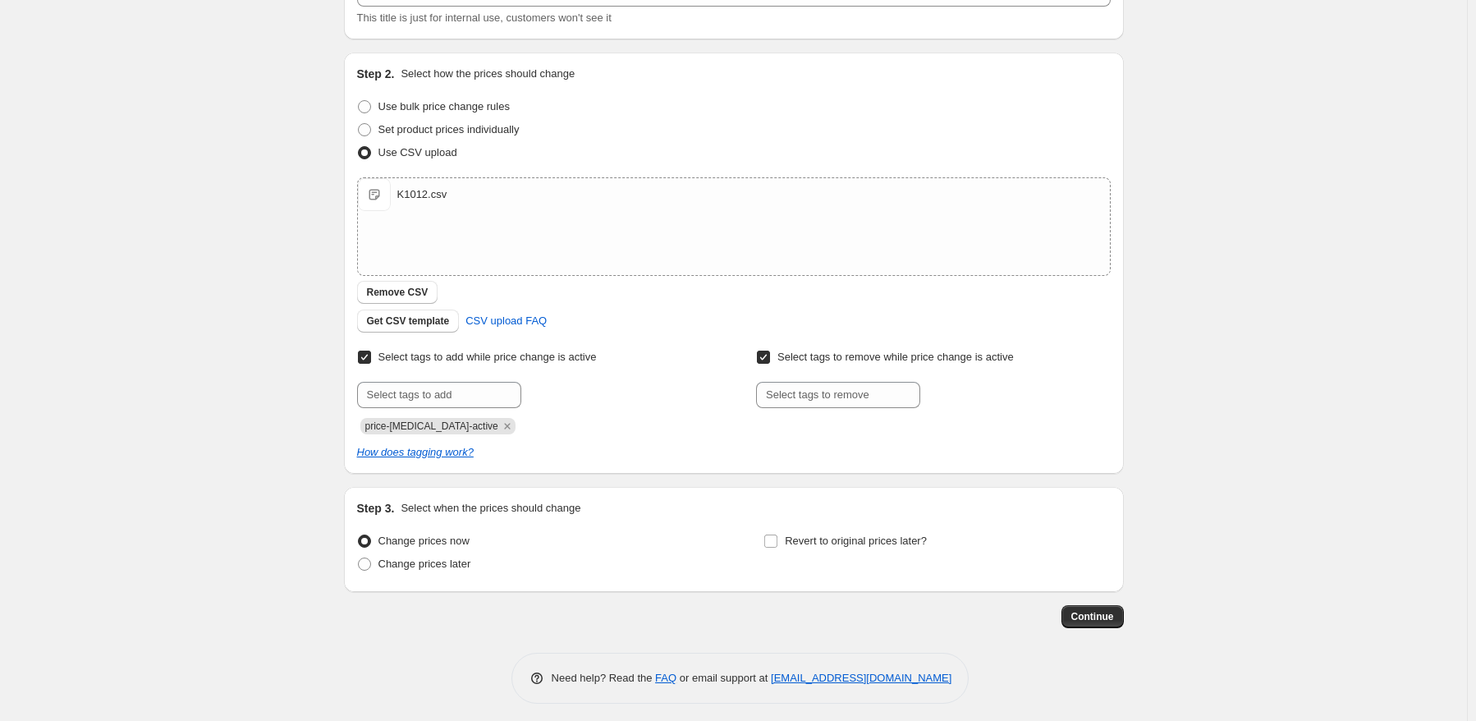
scroll to position [131, 0]
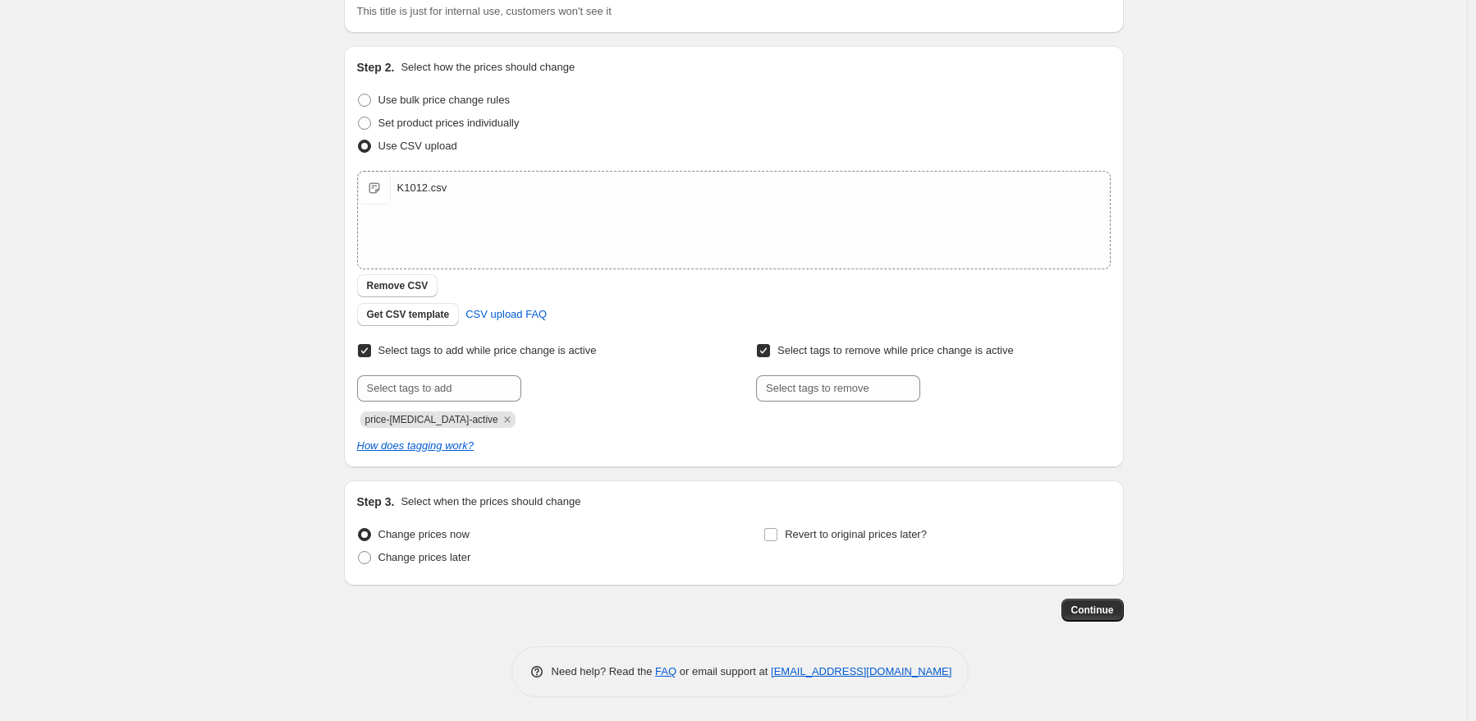
click at [640, 533] on div "Change prices now" at bounding box center [530, 534] width 347 height 23
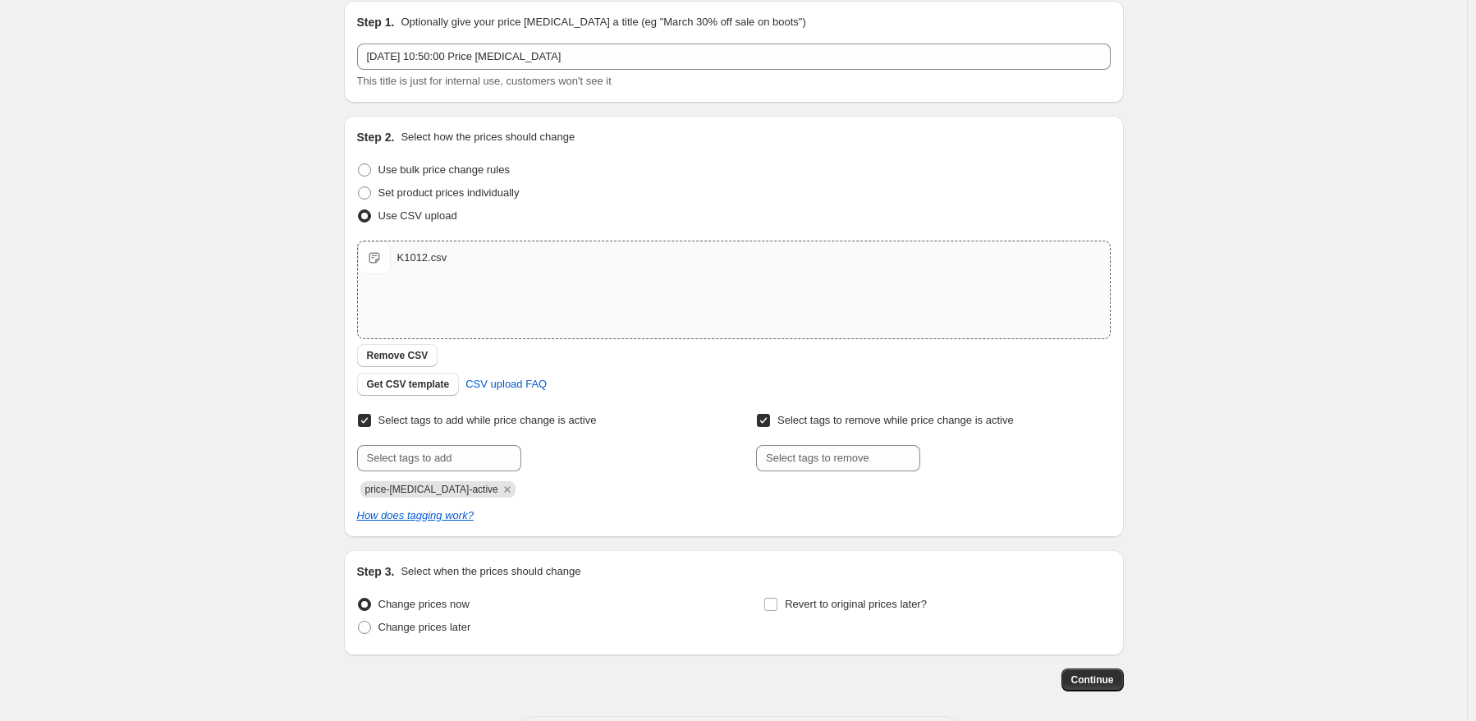
scroll to position [0, 0]
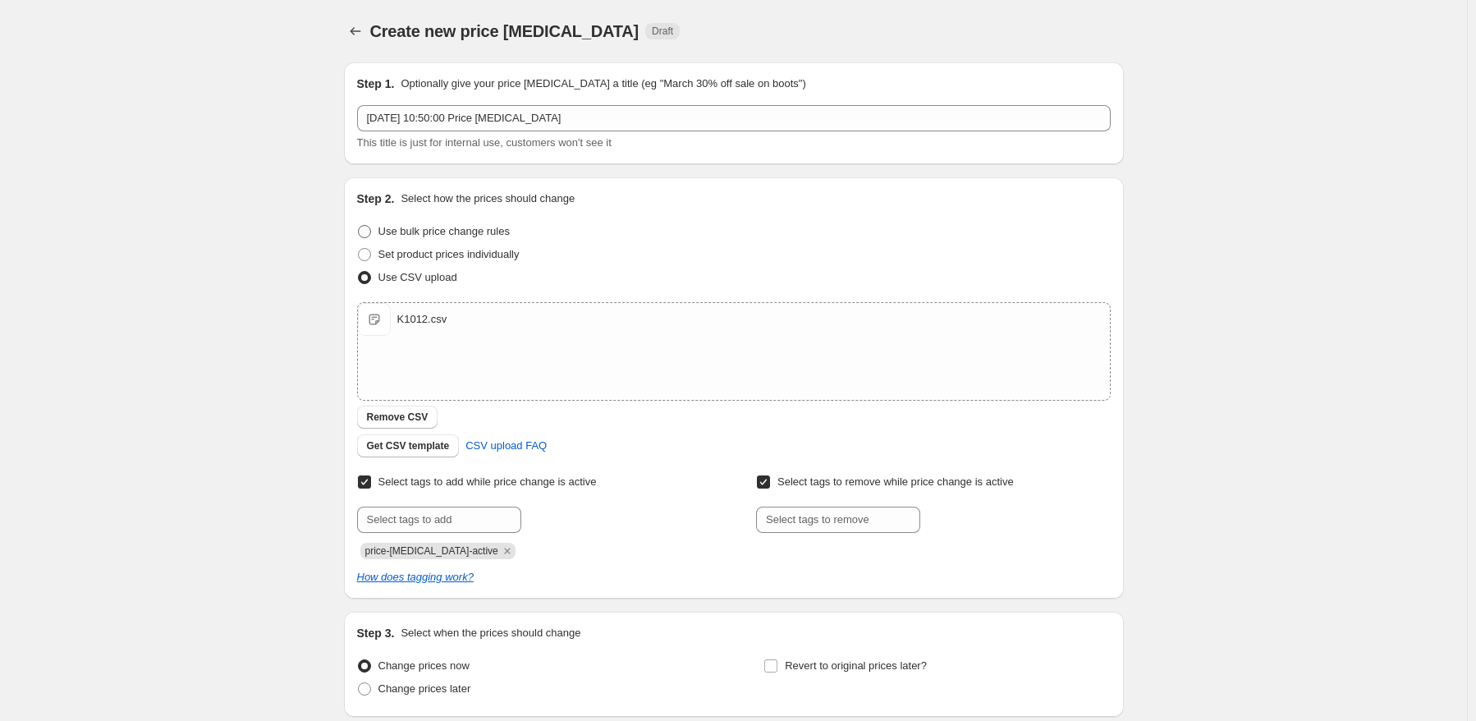
click at [475, 231] on span "Use bulk price change rules" at bounding box center [444, 231] width 131 height 12
click at [359, 226] on input "Use bulk price change rules" at bounding box center [358, 225] width 1 height 1
radio input "true"
select select "percentage"
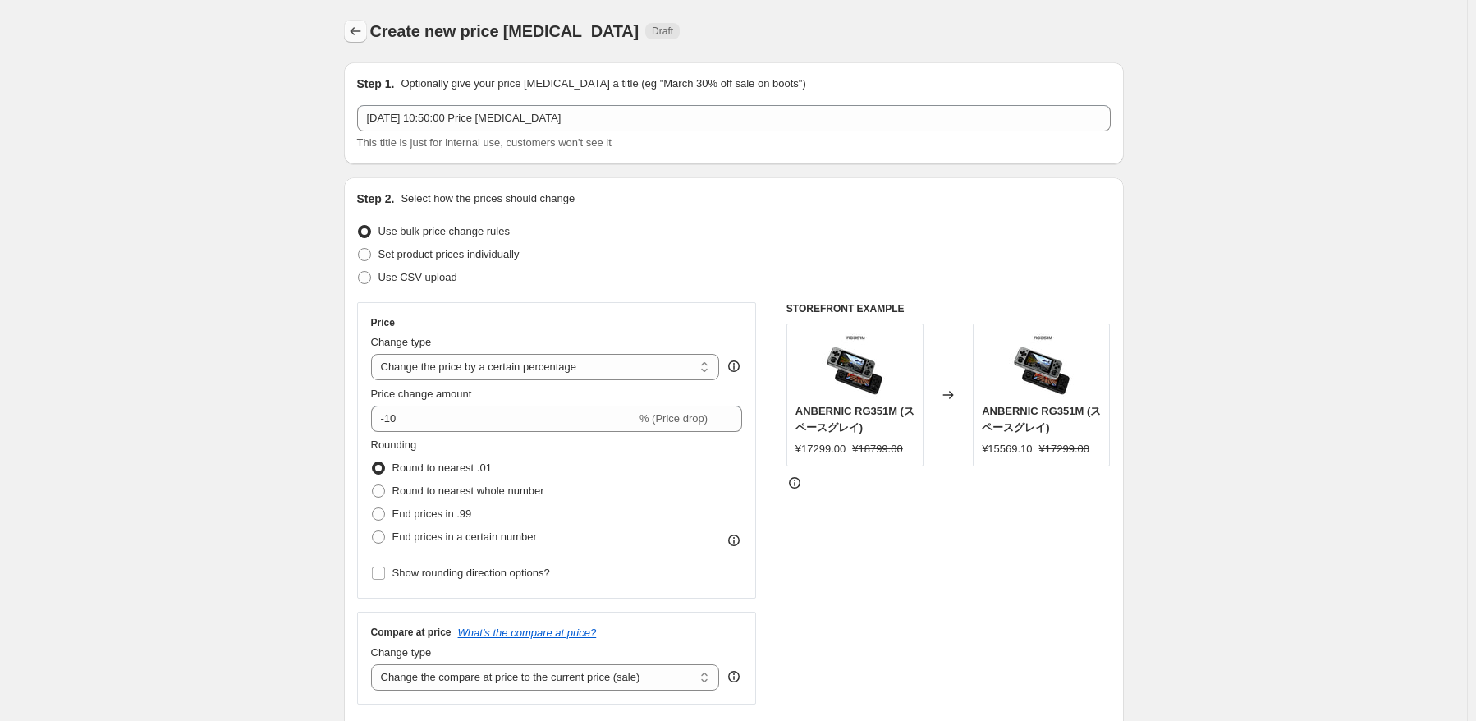
click at [361, 21] on button "Price change jobs" at bounding box center [355, 31] width 23 height 23
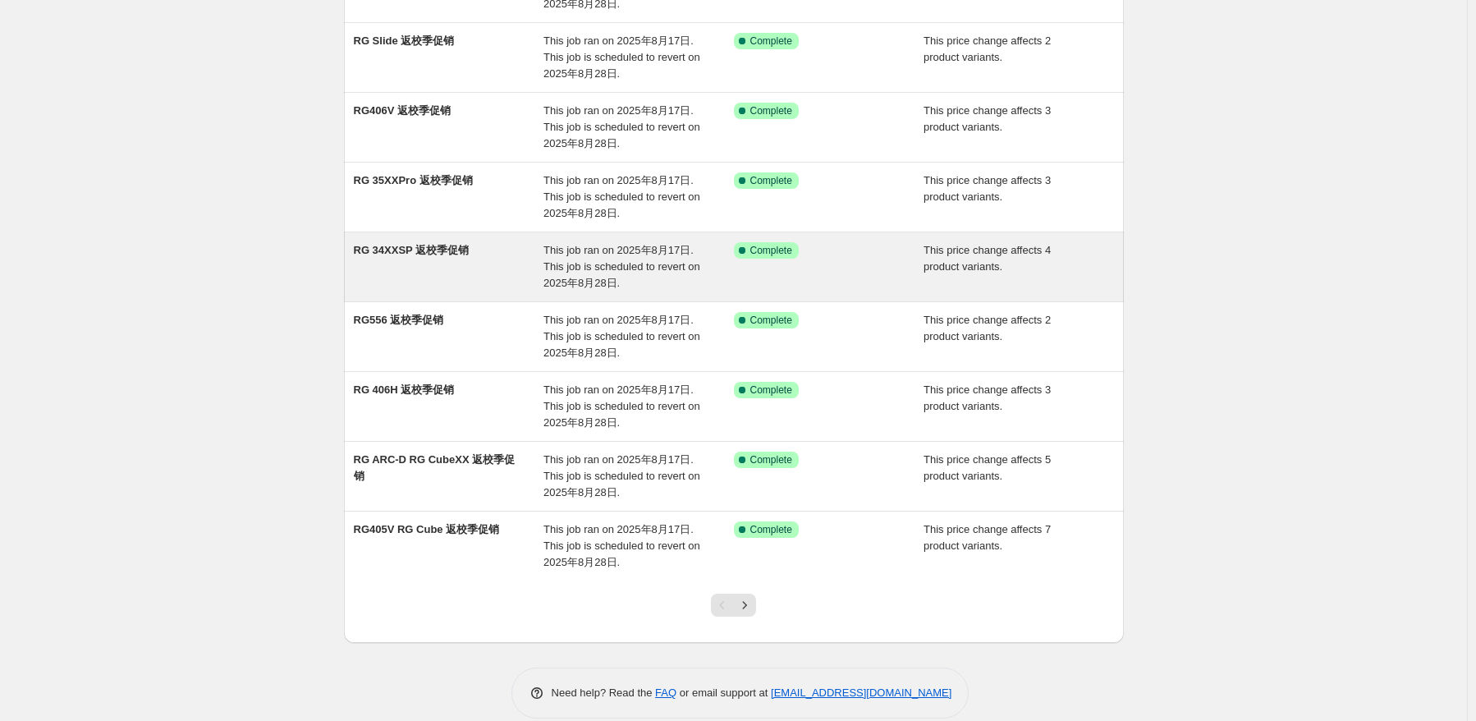
scroll to position [286, 0]
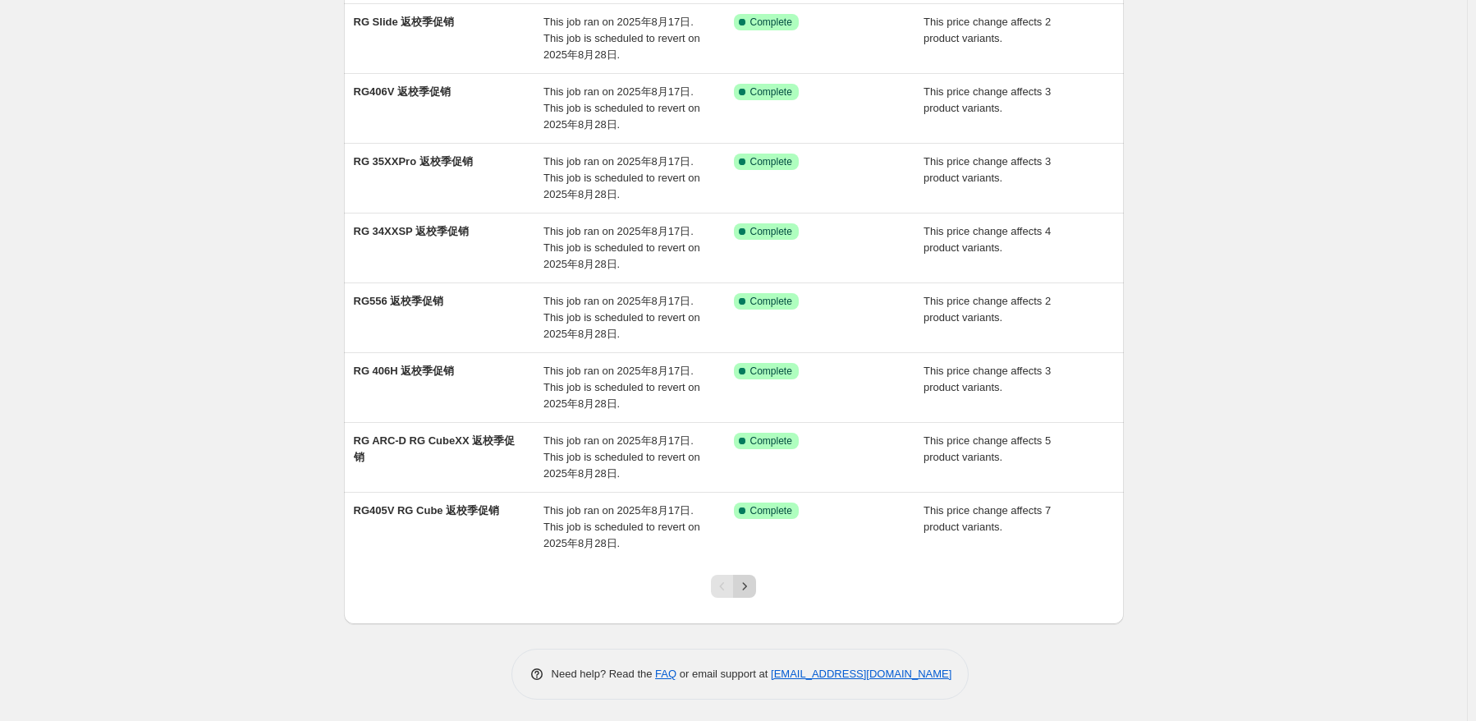
click at [741, 590] on icon "Next" at bounding box center [745, 586] width 16 height 16
click at [756, 585] on button "Next" at bounding box center [744, 586] width 23 height 23
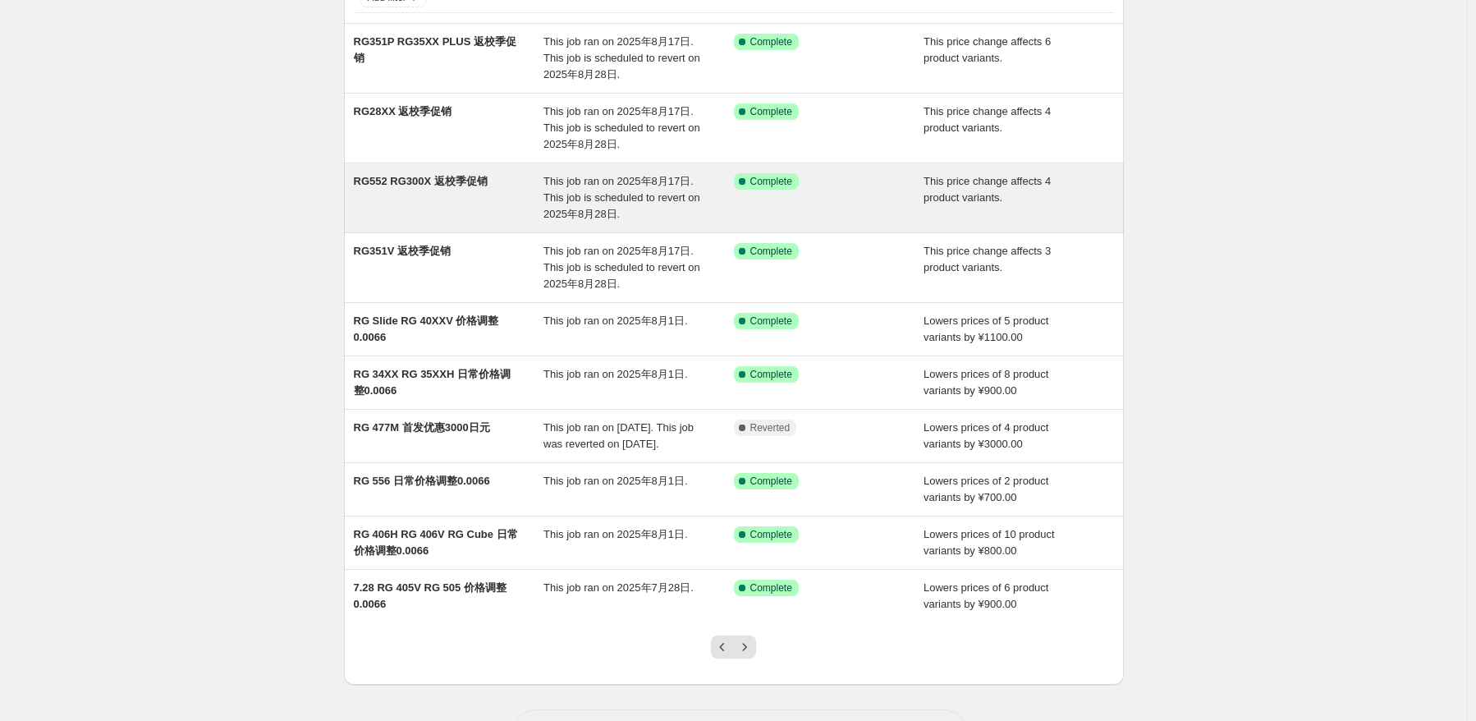
scroll to position [204, 0]
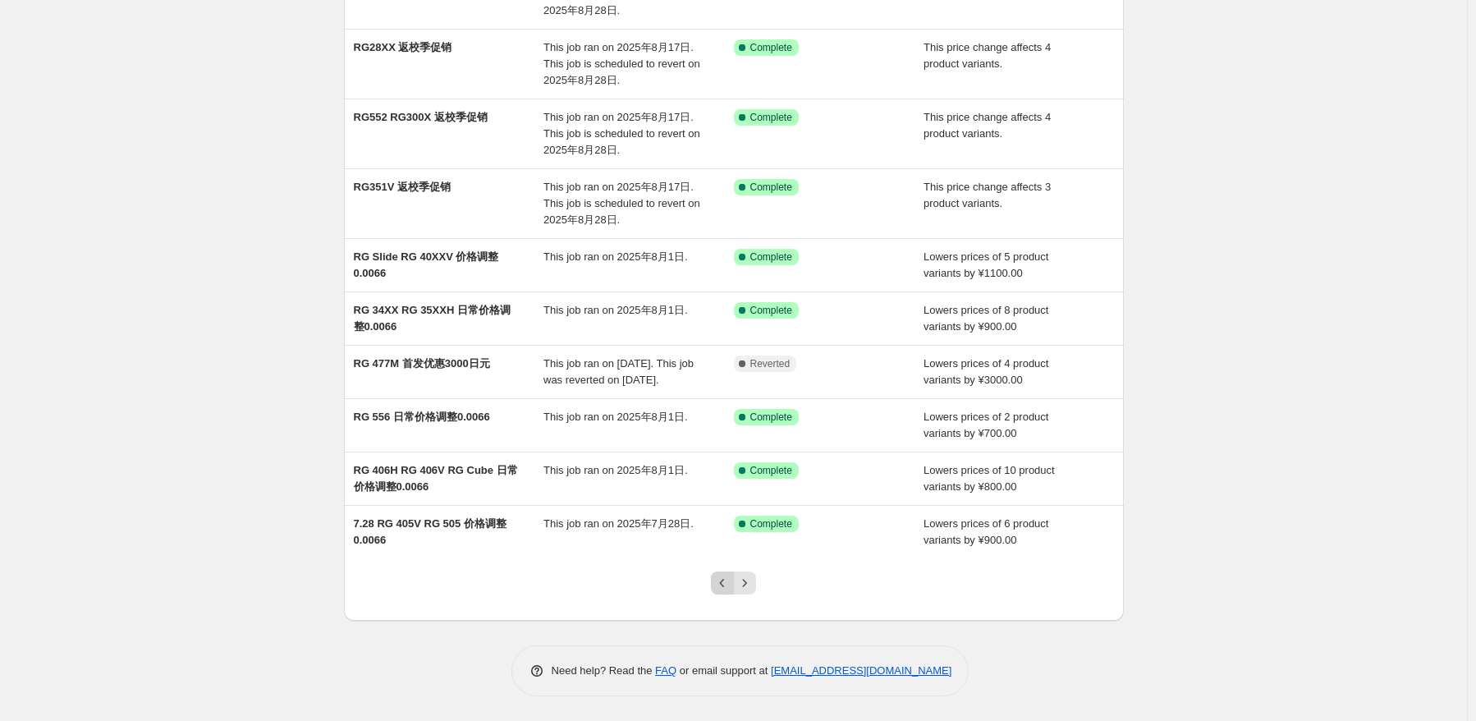
click at [717, 578] on button "Previous" at bounding box center [722, 582] width 23 height 23
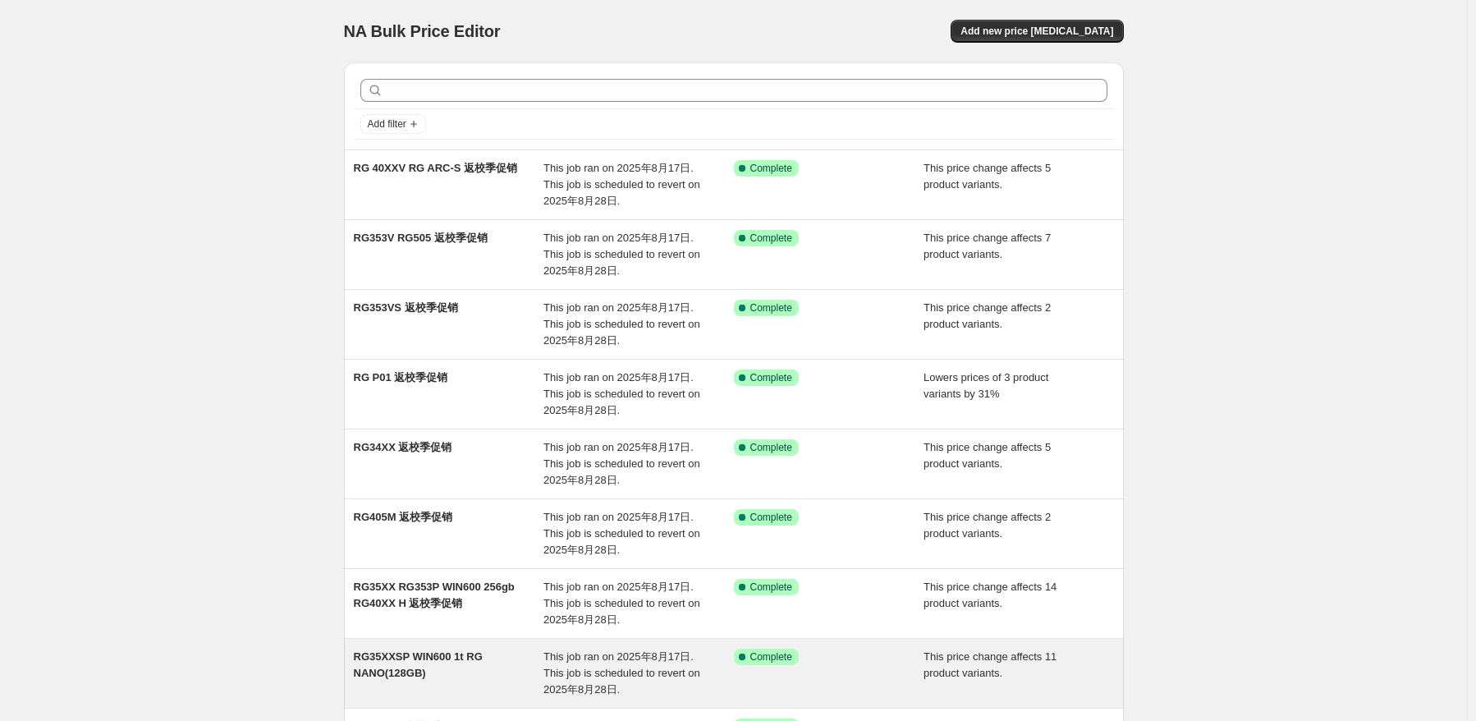
scroll to position [286, 0]
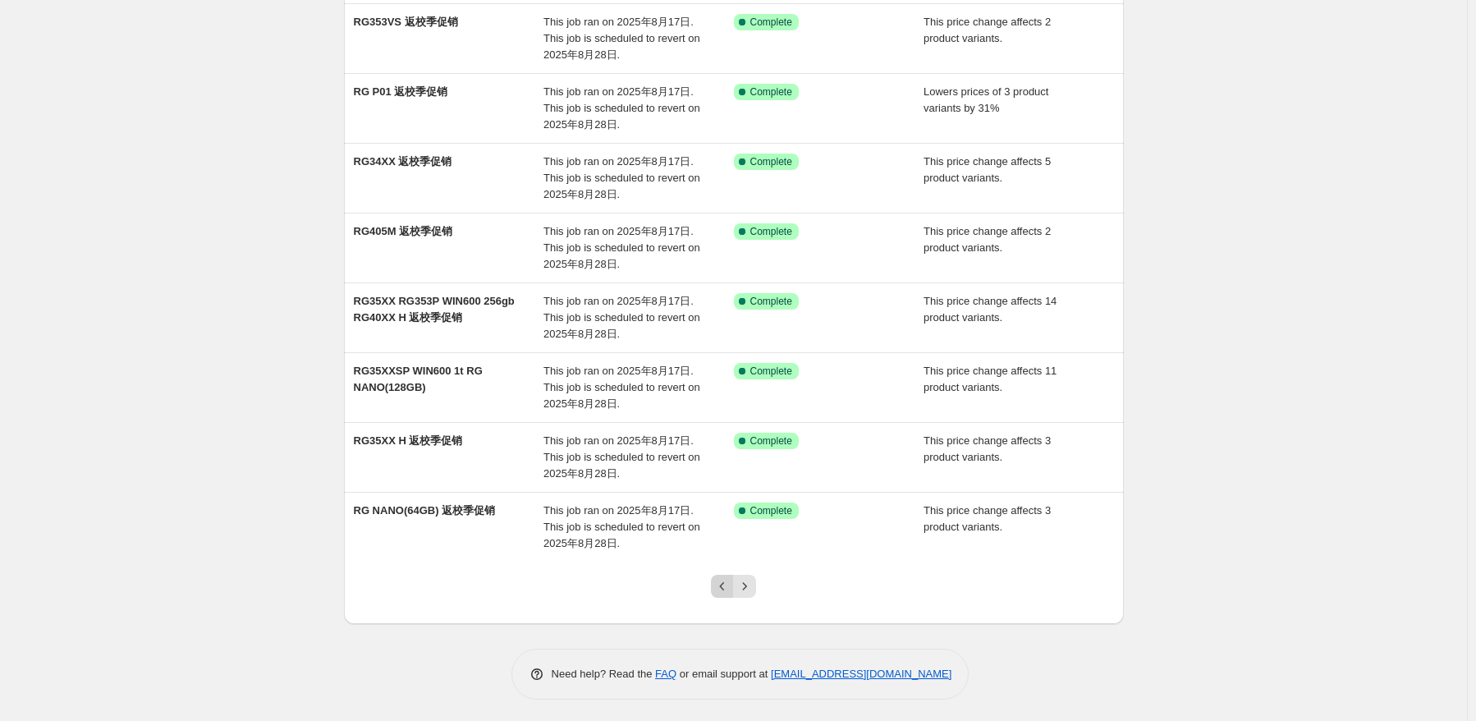
click at [717, 584] on button "Previous" at bounding box center [722, 586] width 23 height 23
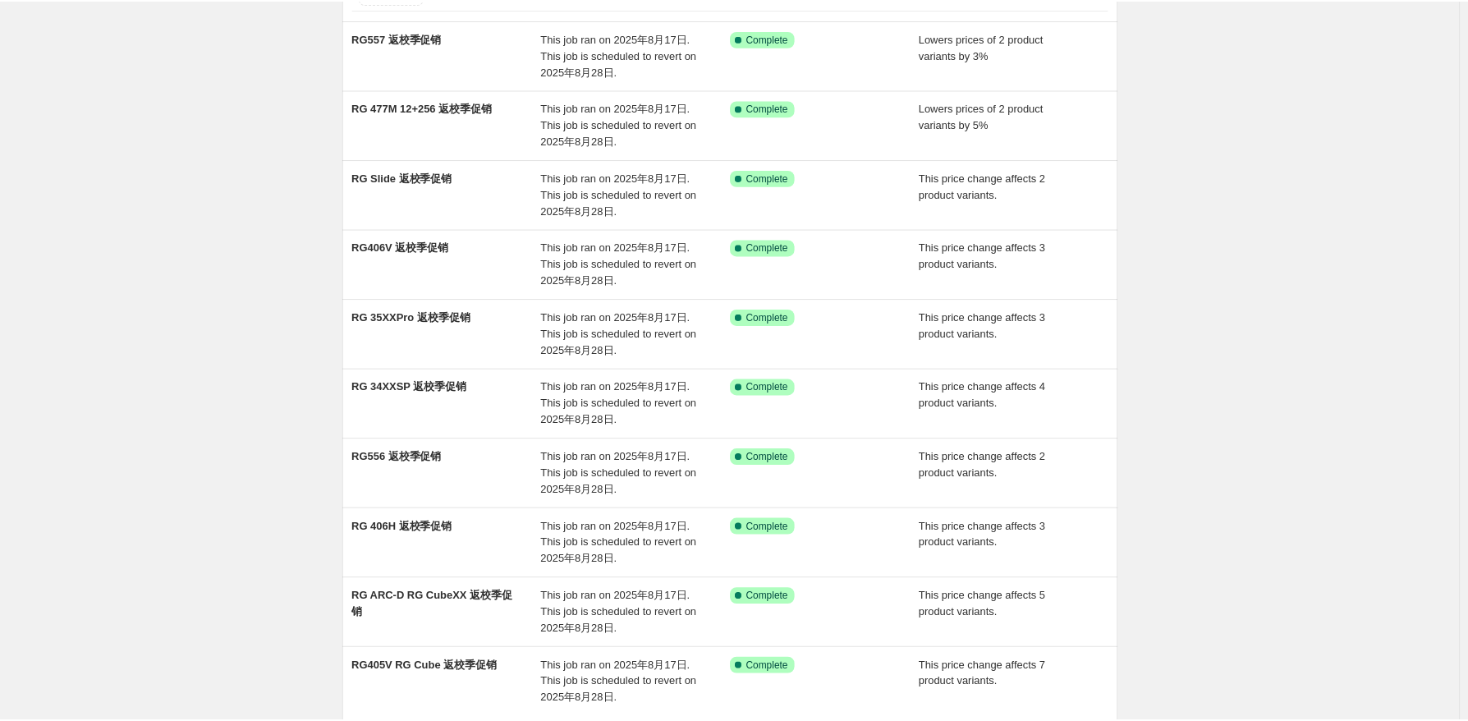
scroll to position [0, 0]
